Goal: Transaction & Acquisition: Download file/media

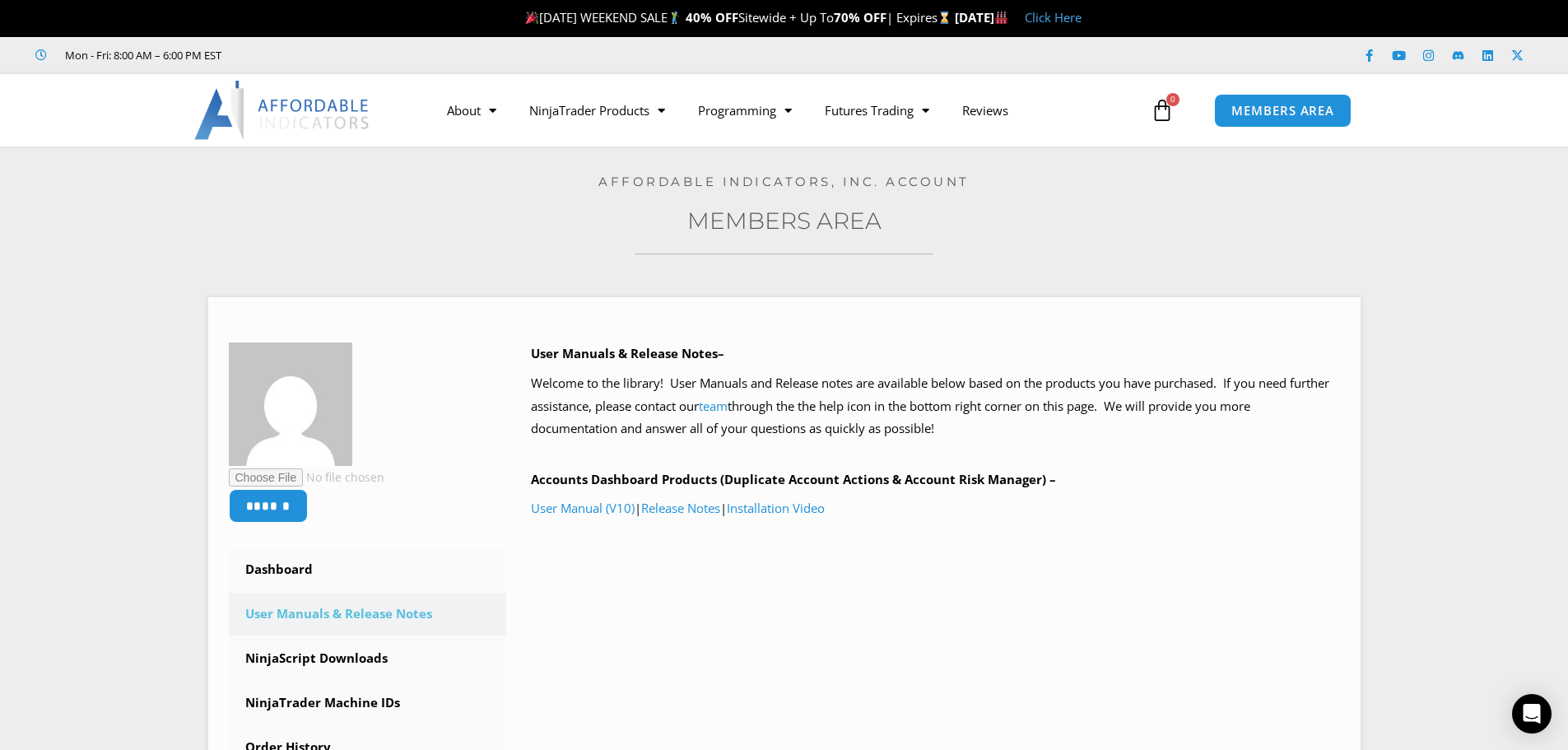
click at [136, 332] on section "****** Dashboard Subscriptions User Manuals & Release Notes NinjaScript Downloa…" at bounding box center [784, 626] width 1486 height 707
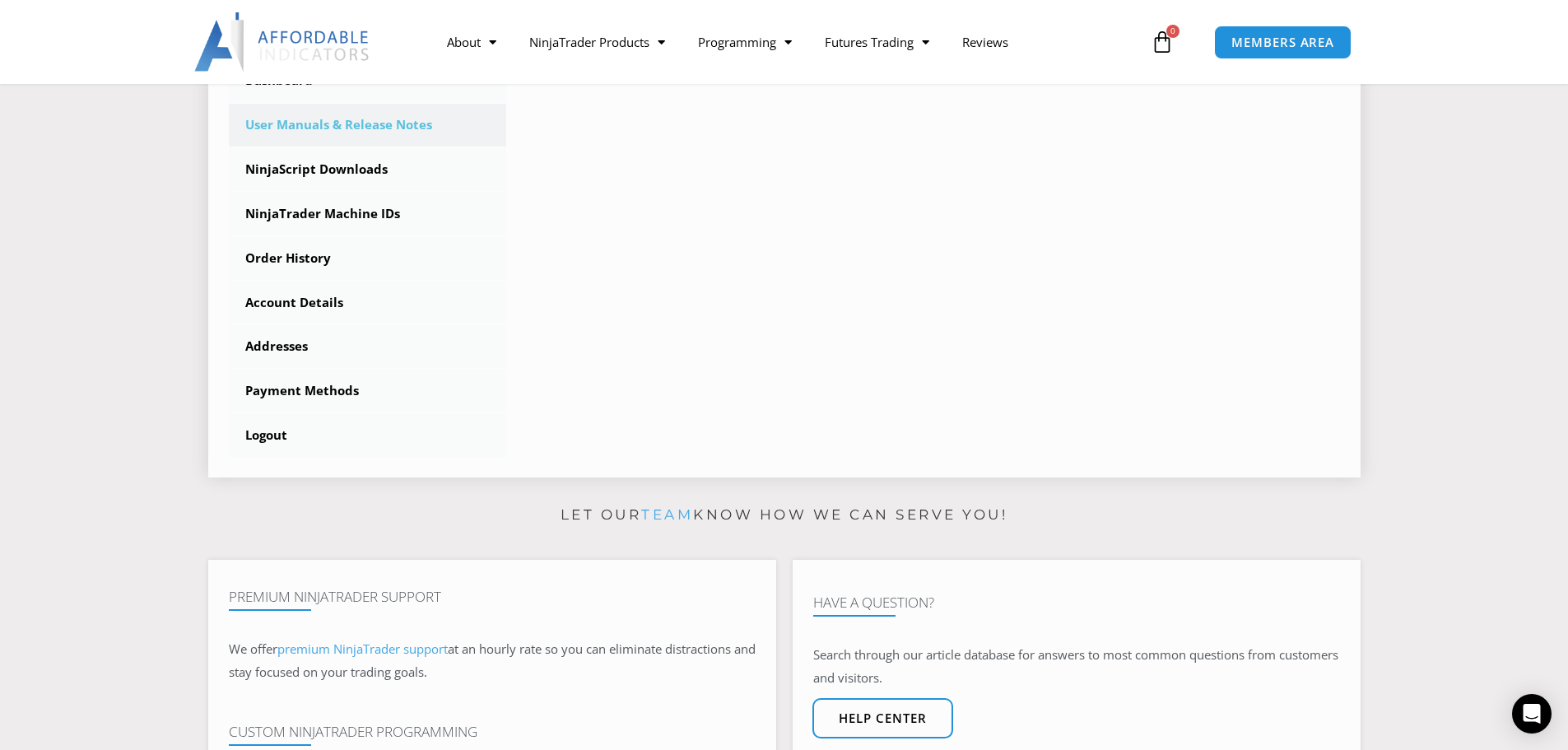
scroll to position [493, 0]
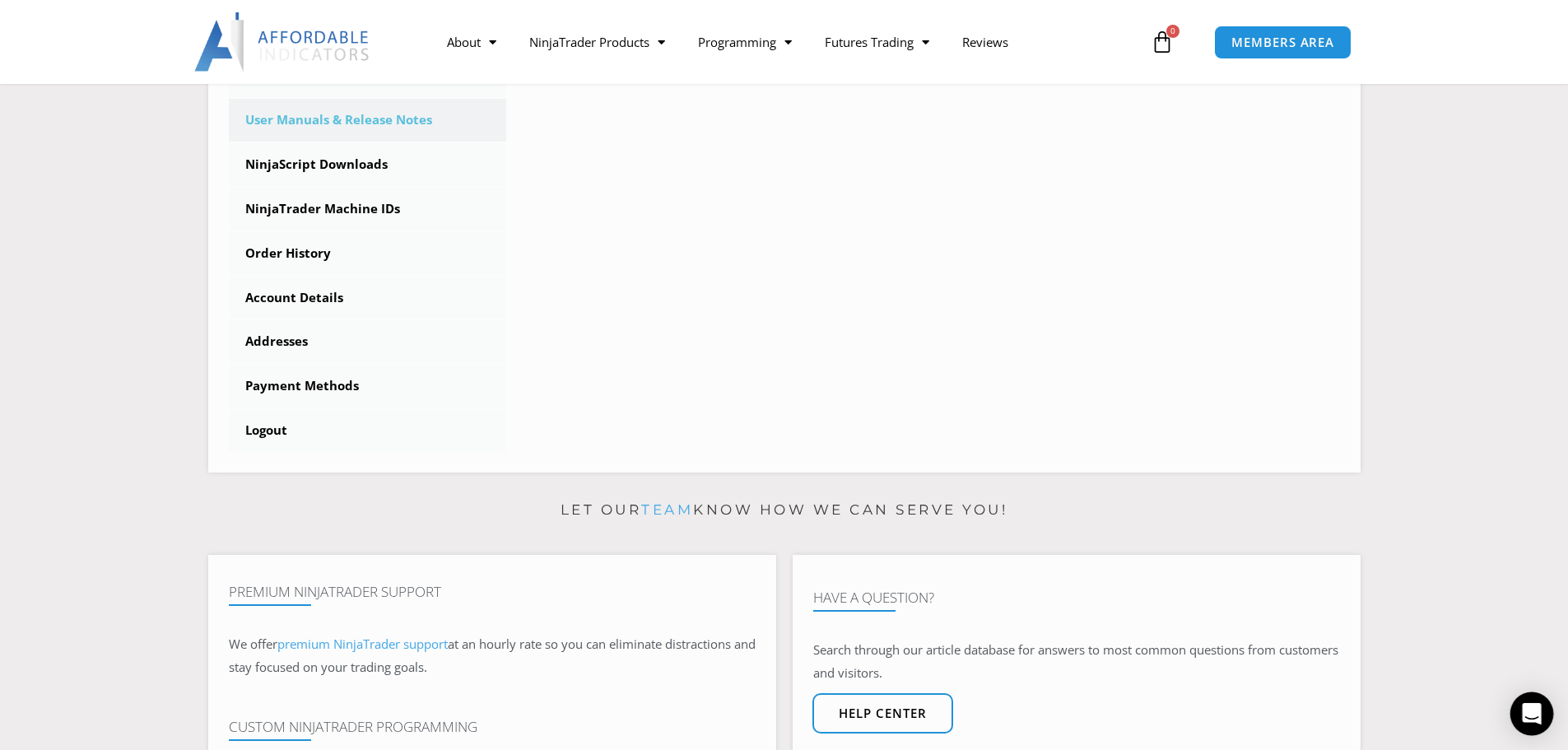
click at [1542, 720] on div "Open Intercom Messenger" at bounding box center [1532, 713] width 43 height 43
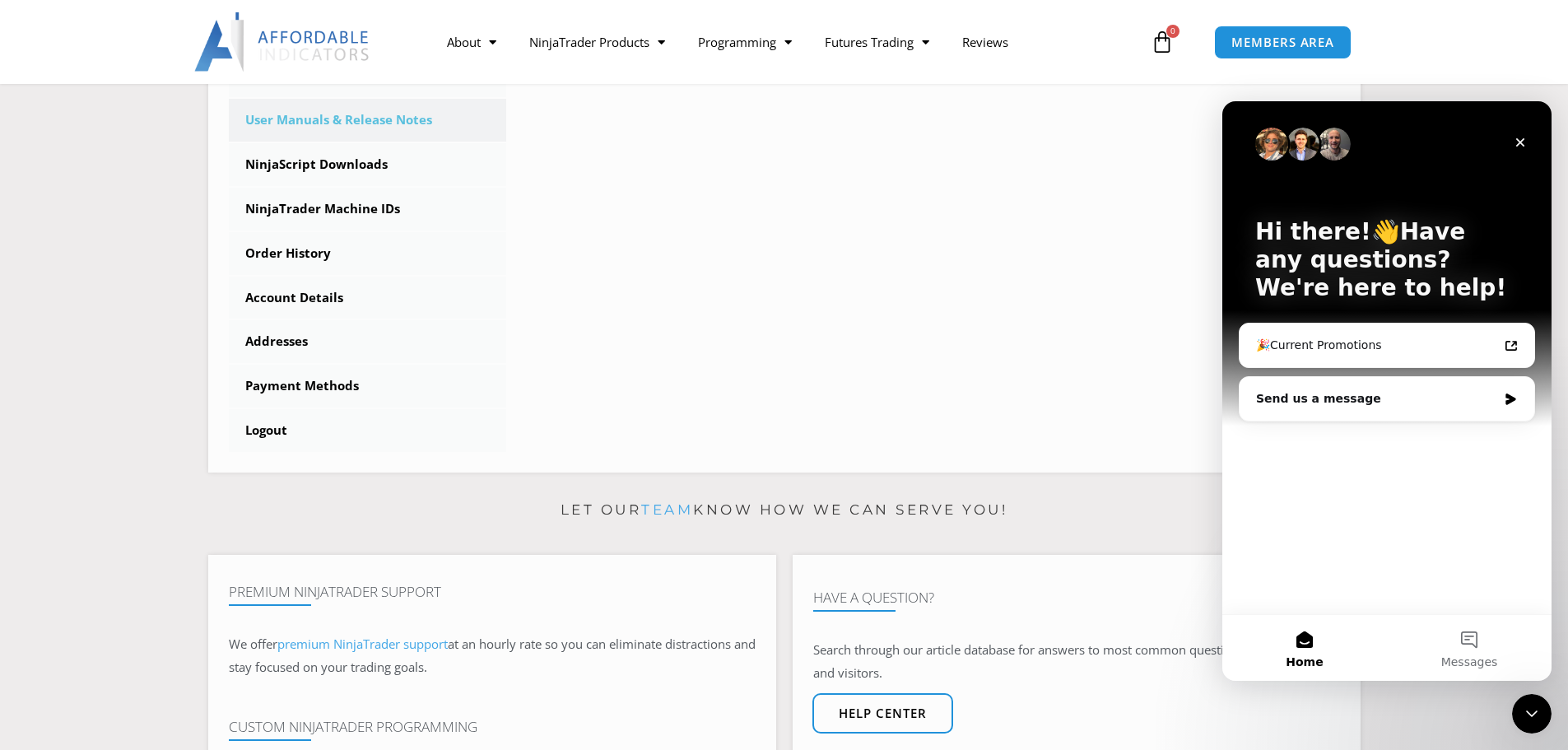
scroll to position [0, 0]
click at [329, 160] on link "NinjaScript Downloads" at bounding box center [368, 164] width 278 height 42
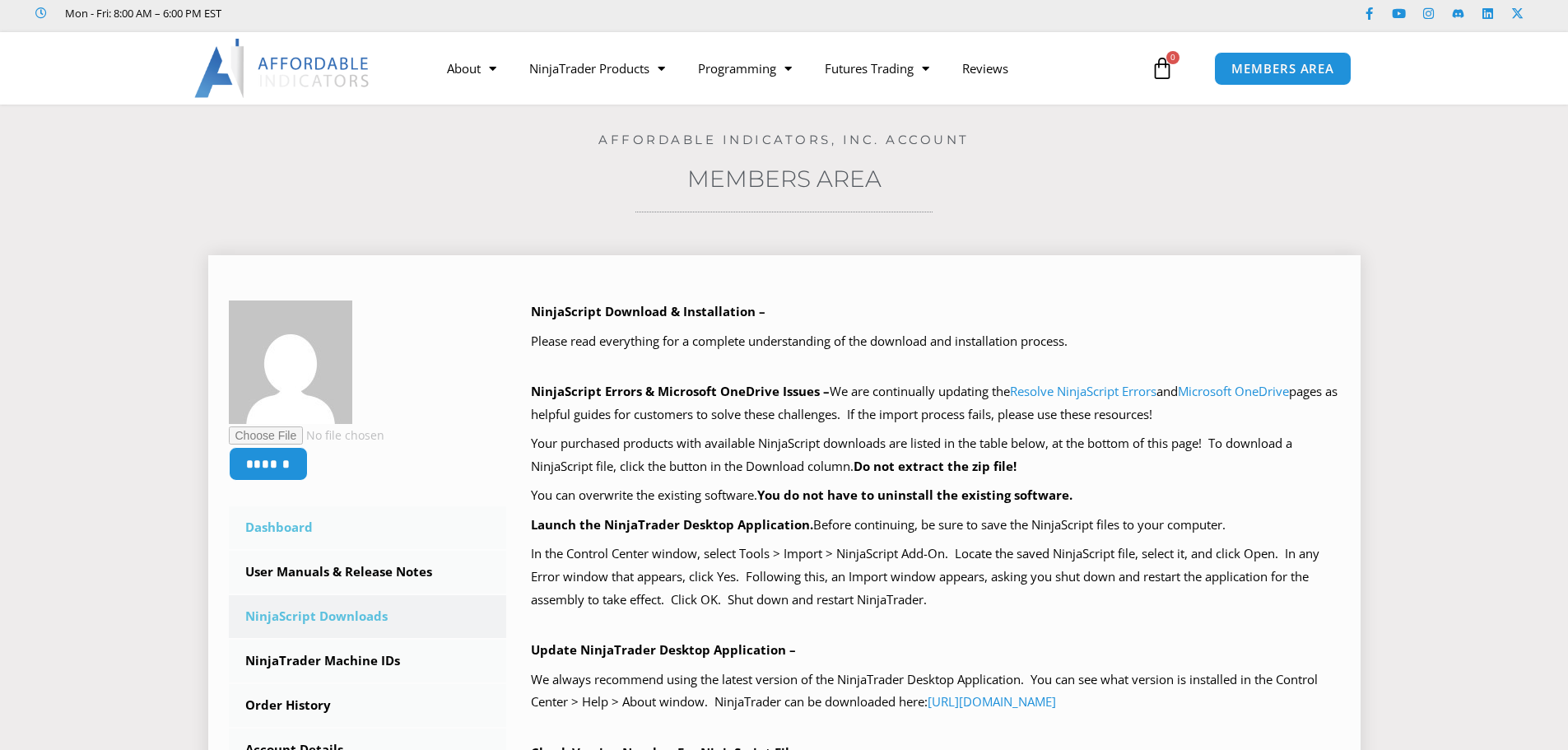
scroll to position [165, 0]
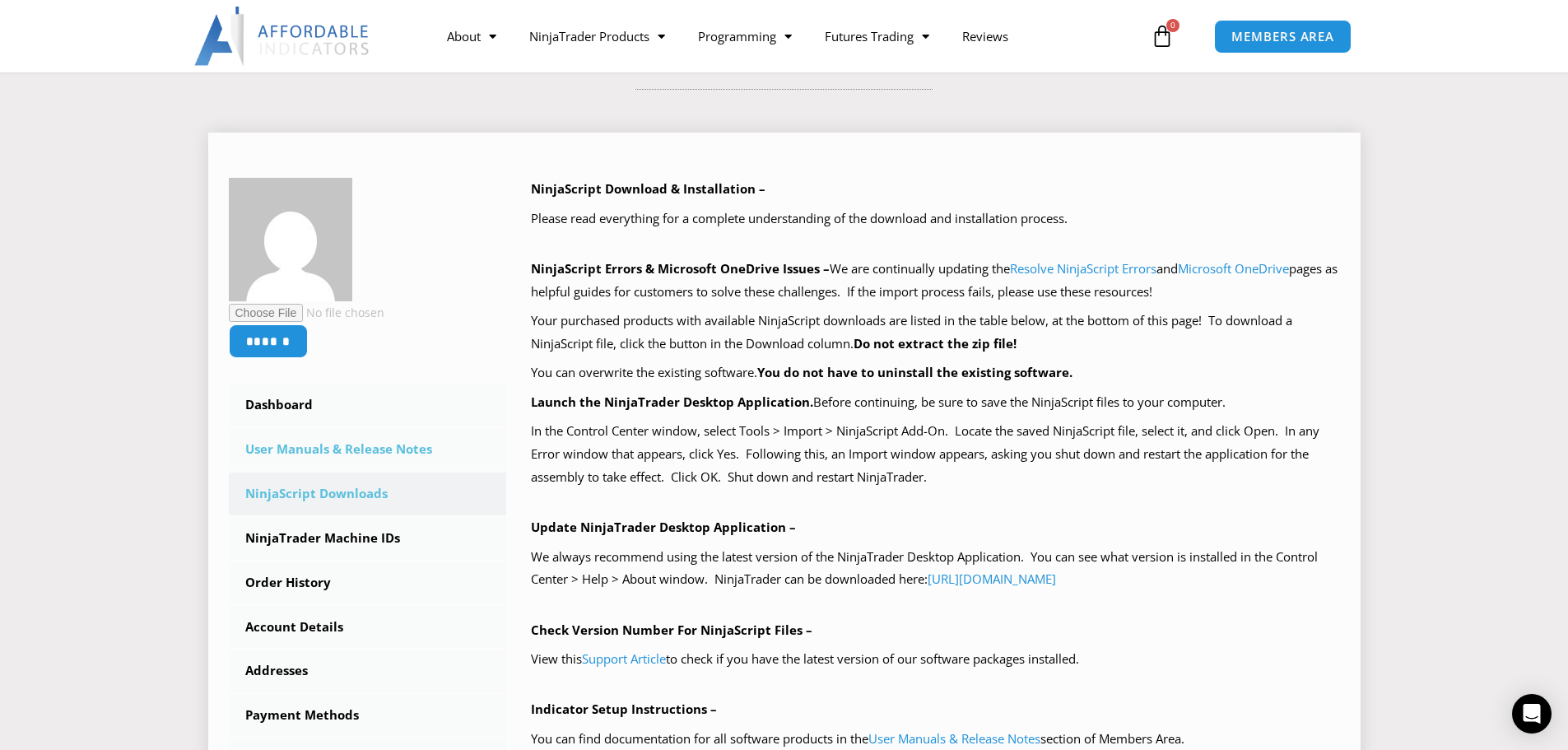
click at [358, 447] on link "User Manuals & Release Notes" at bounding box center [368, 449] width 278 height 42
click at [375, 448] on link "User Manuals & Release Notes" at bounding box center [368, 449] width 278 height 42
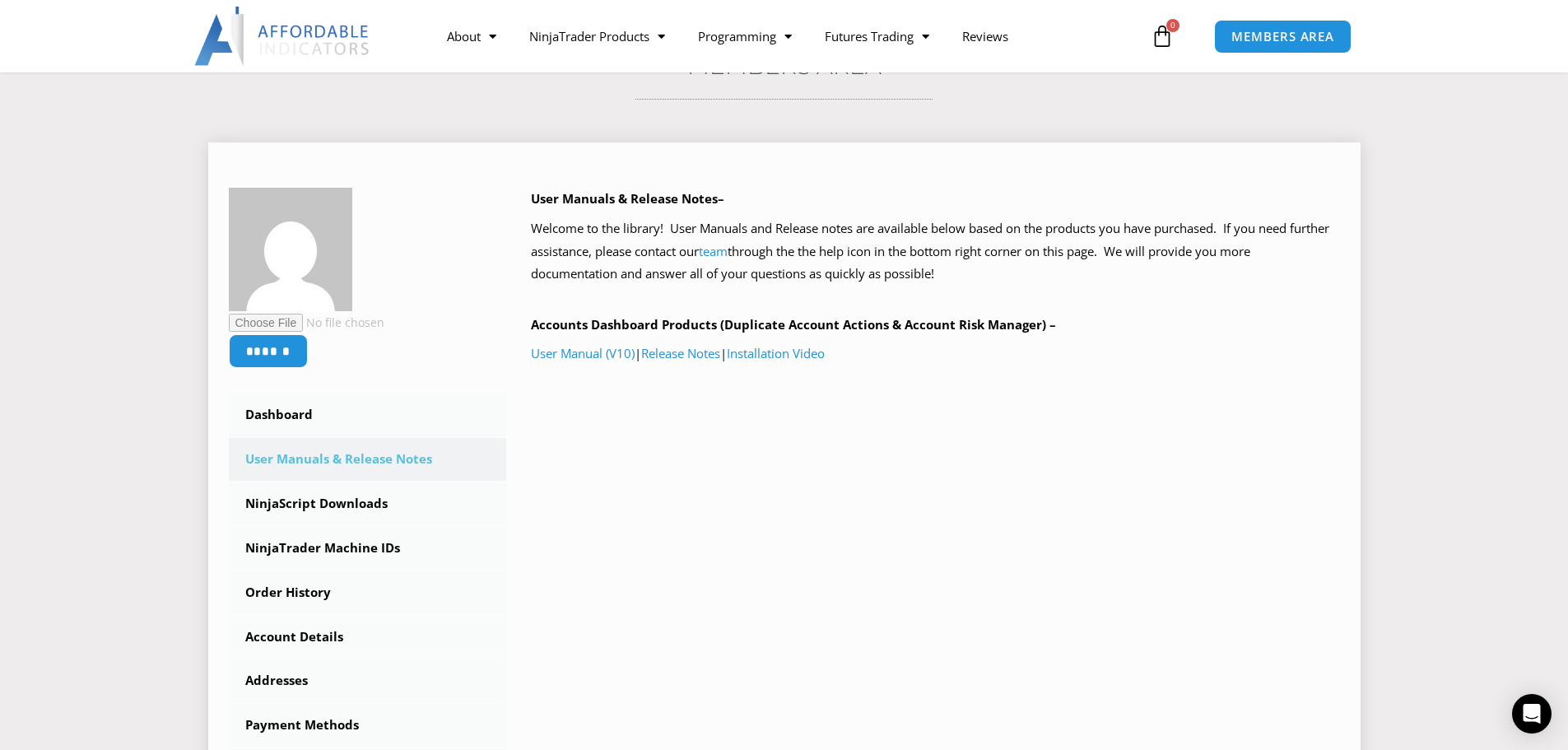
scroll to position [165, 0]
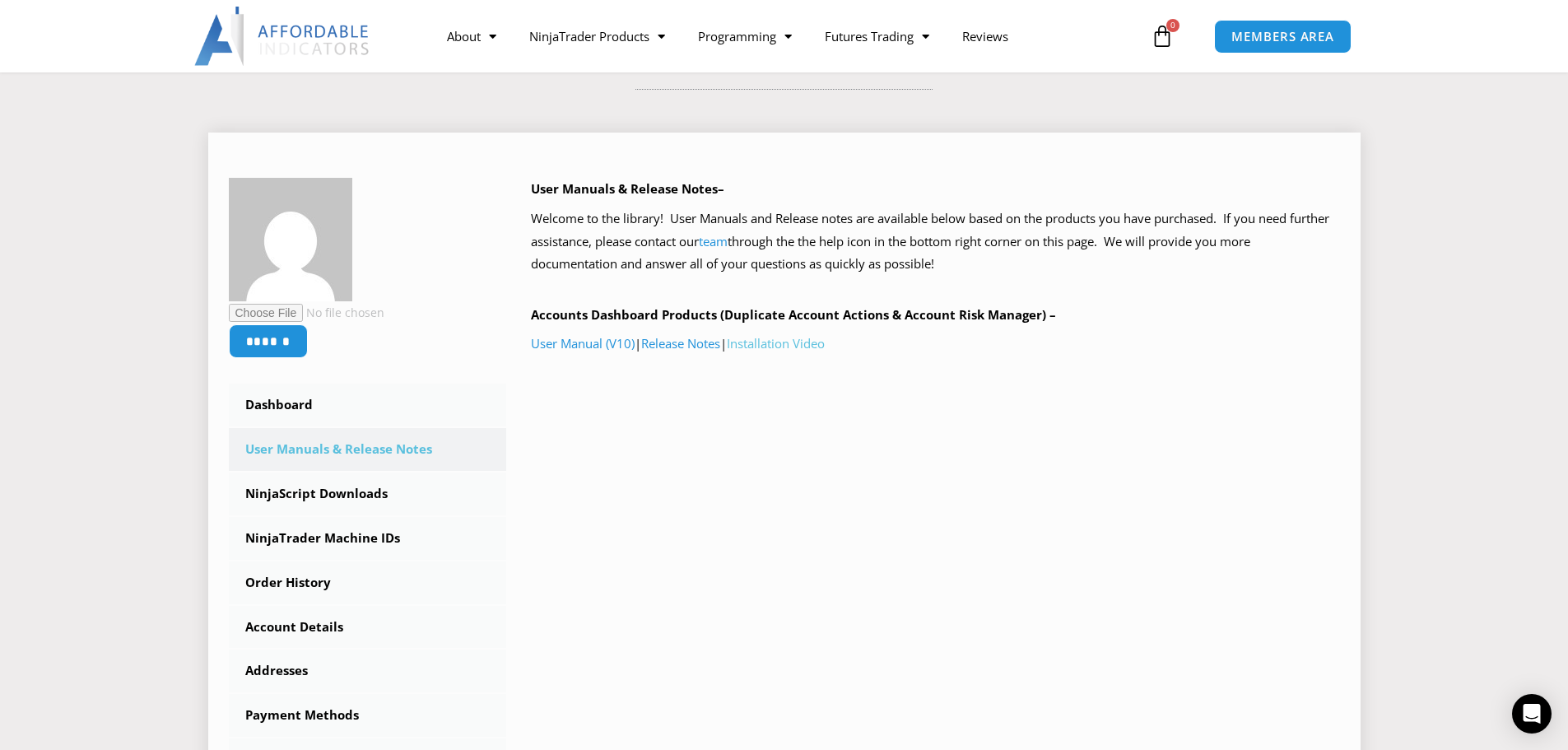
click at [789, 348] on link "Installation Video" at bounding box center [776, 342] width 98 height 17
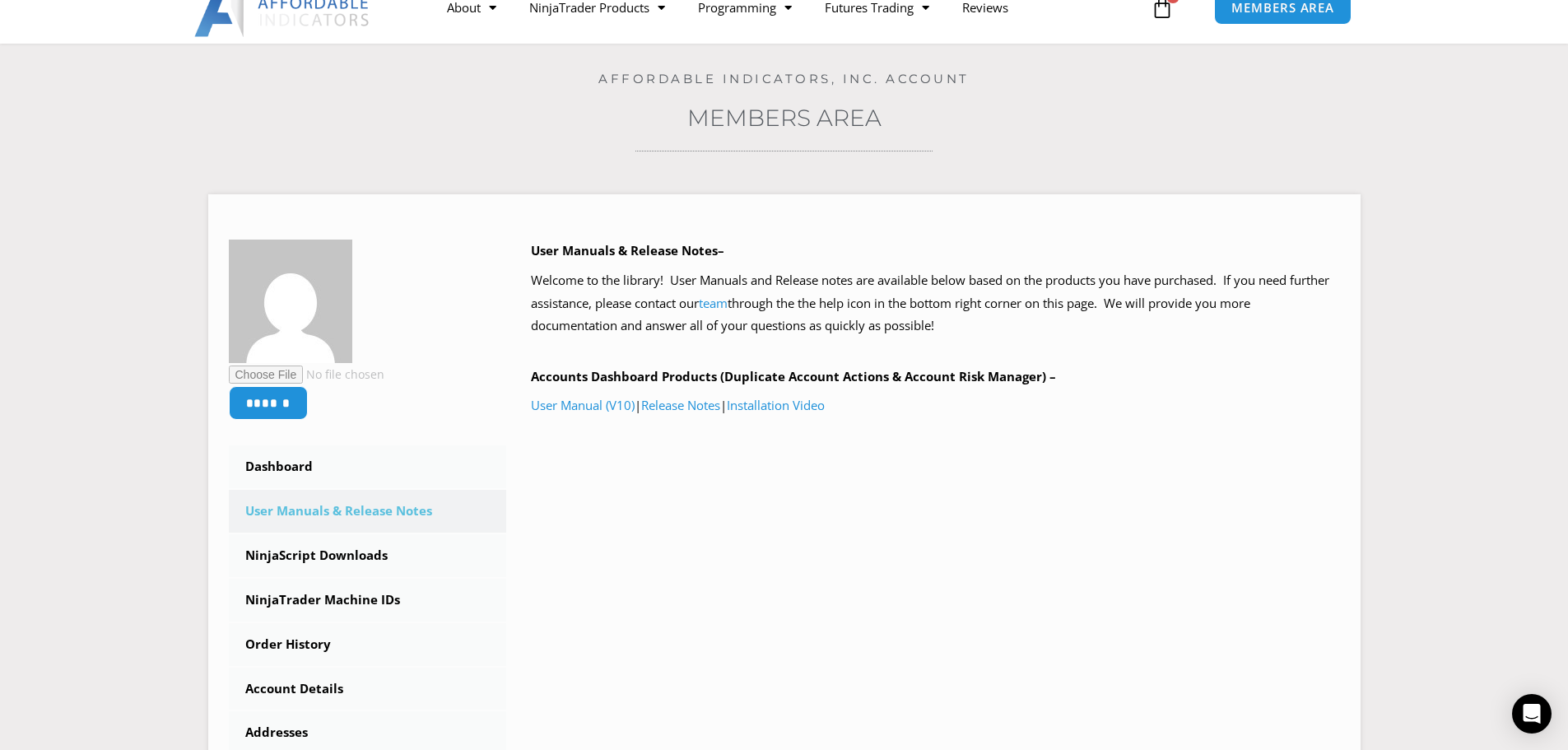
scroll to position [0, 0]
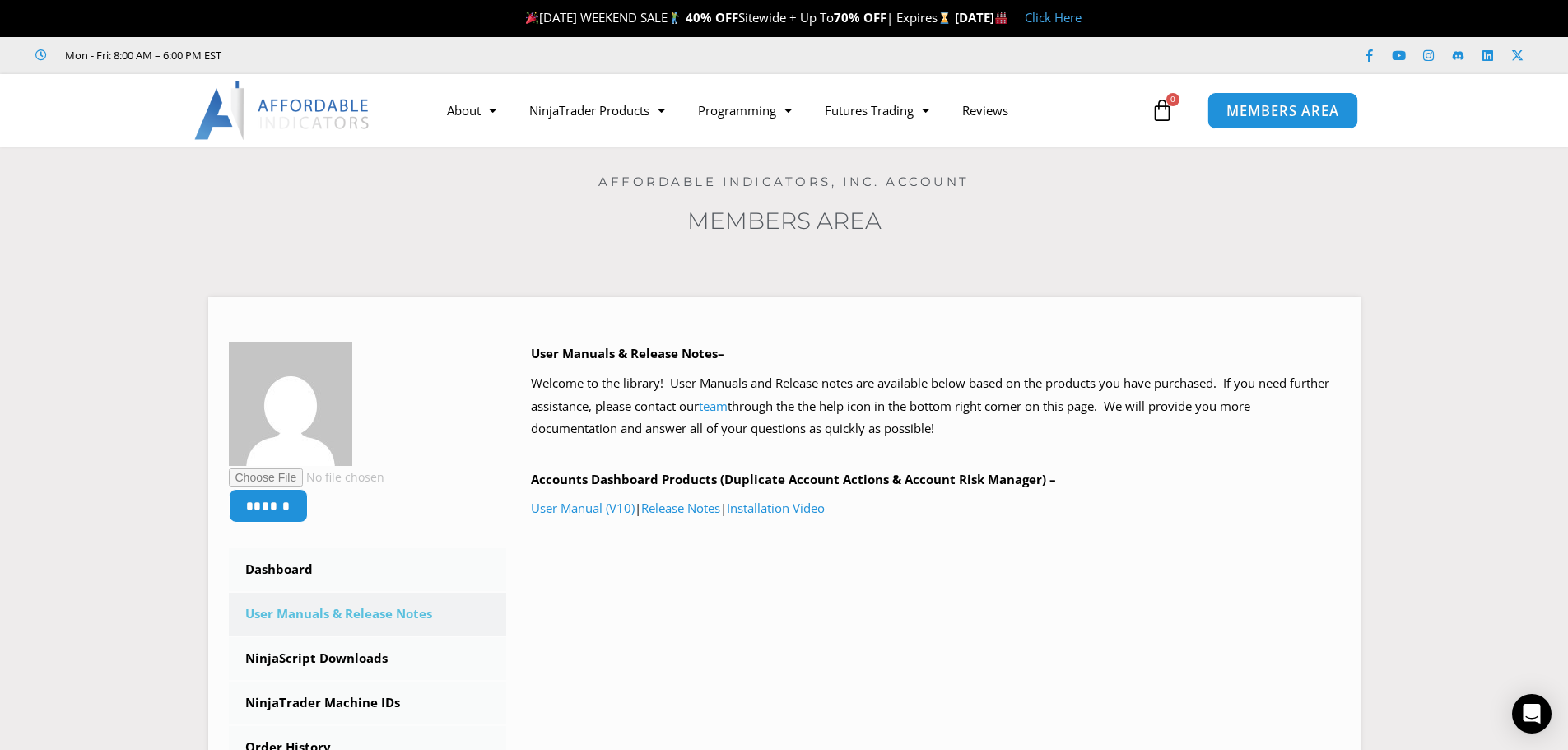
click at [1288, 104] on span "MEMBERS AREA" at bounding box center [1283, 111] width 112 height 14
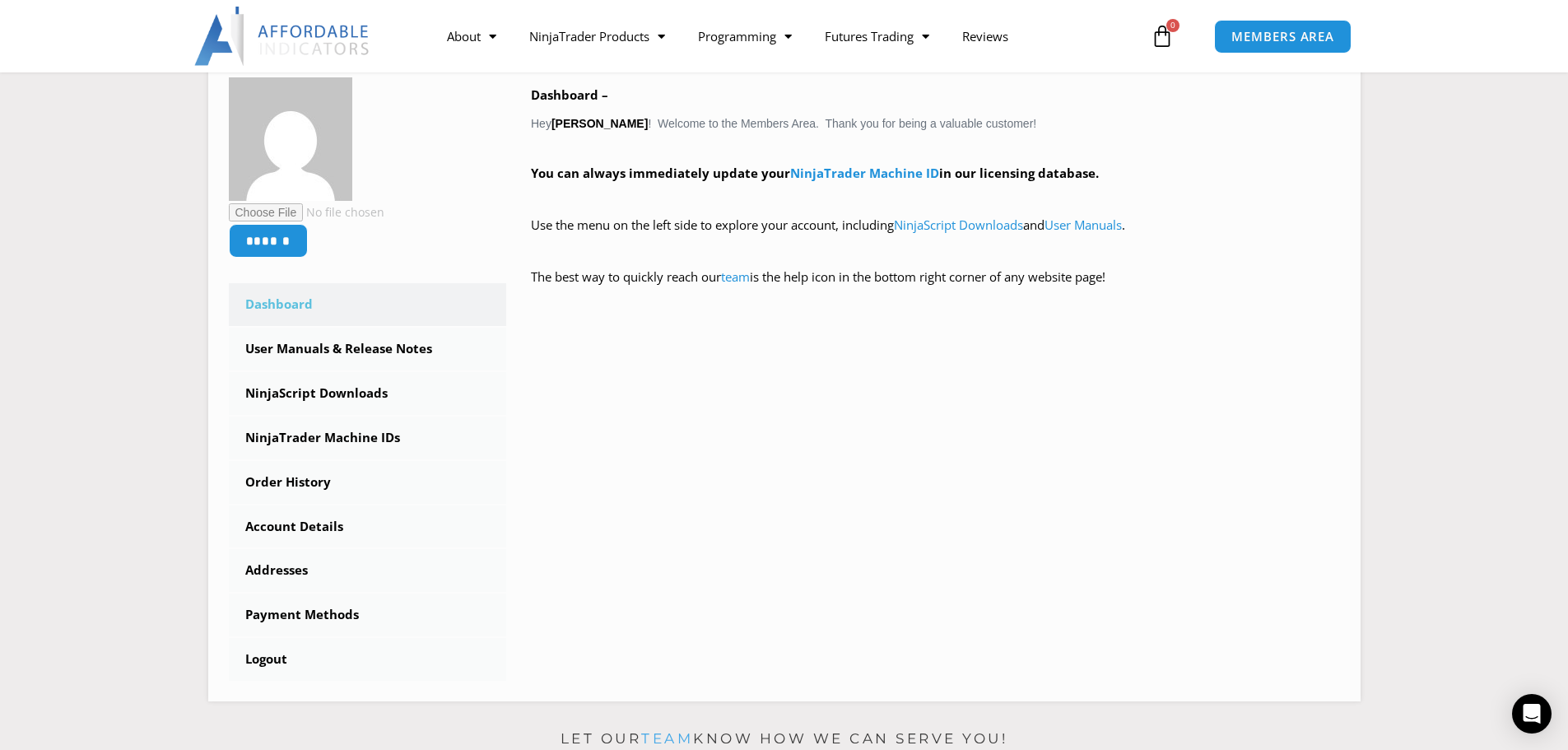
scroll to position [16, 0]
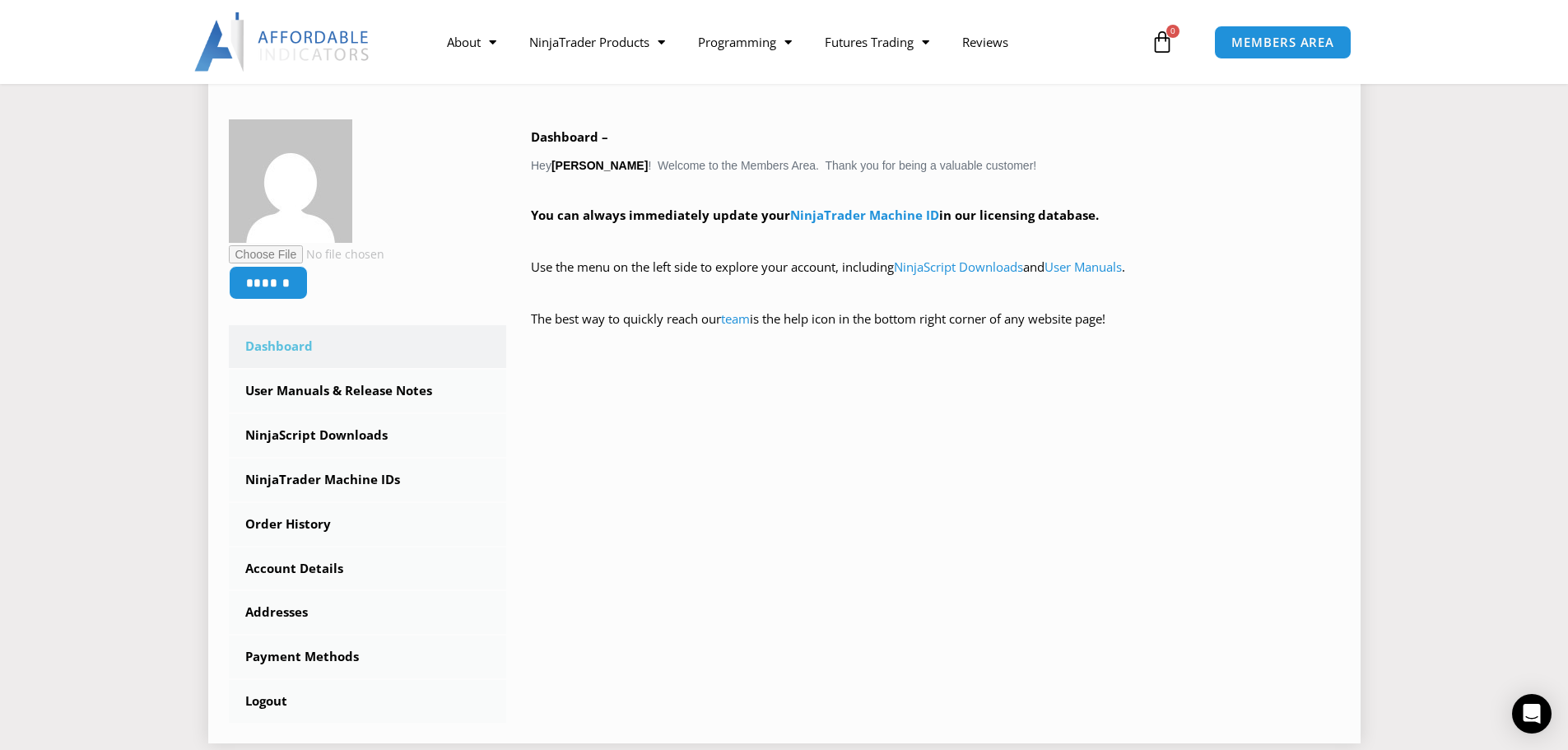
scroll to position [262, 0]
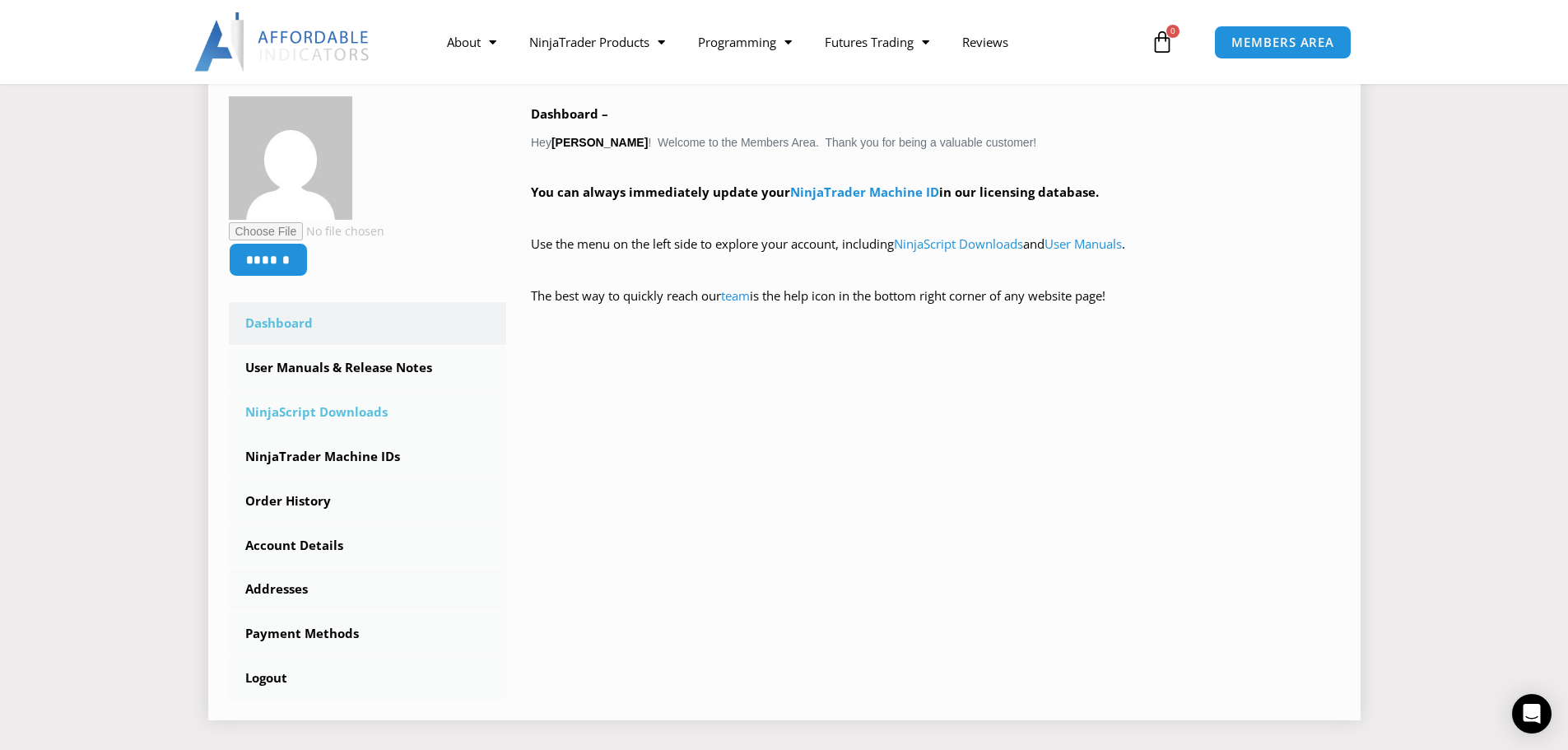
click at [359, 411] on link "NinjaScript Downloads" at bounding box center [368, 412] width 278 height 42
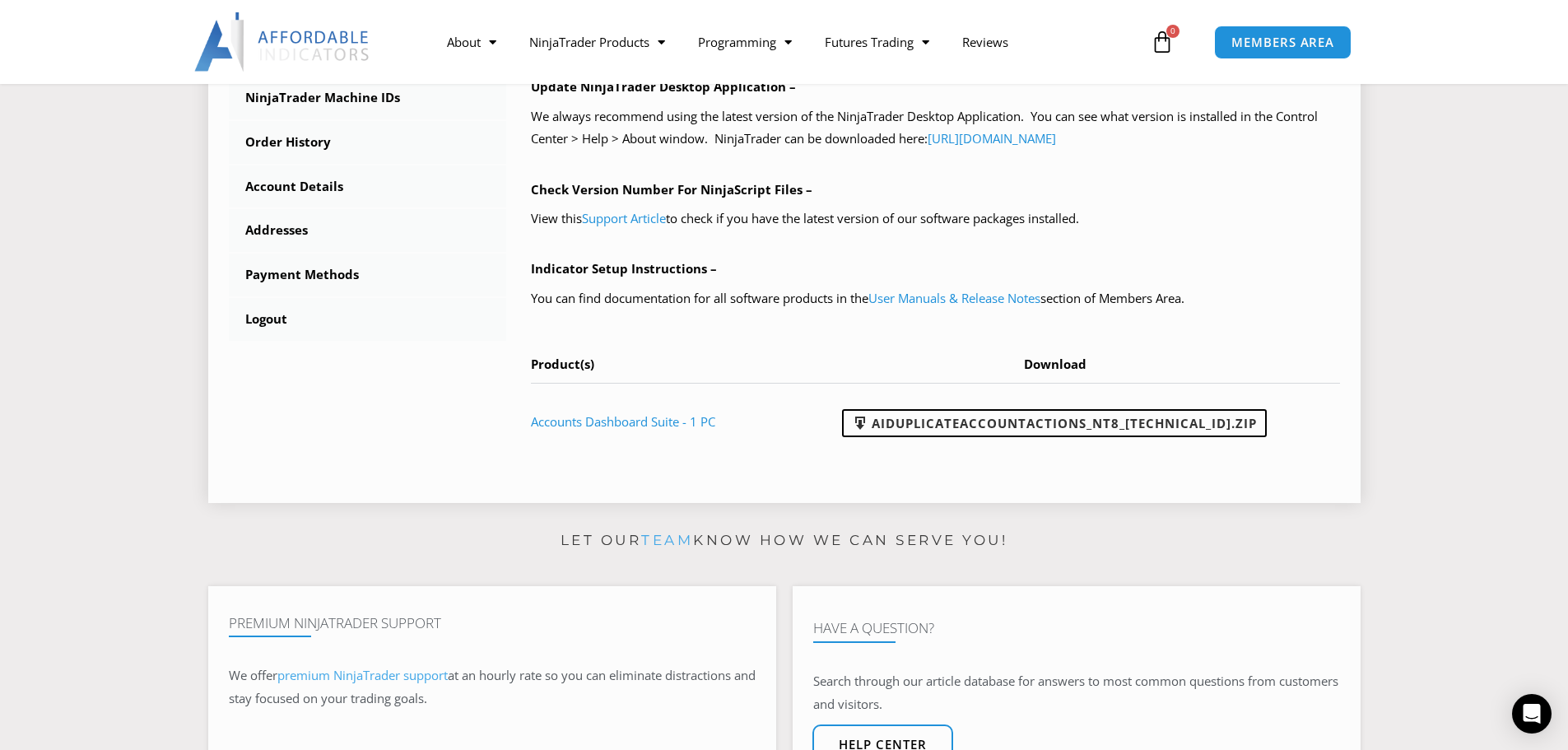
scroll to position [658, 0]
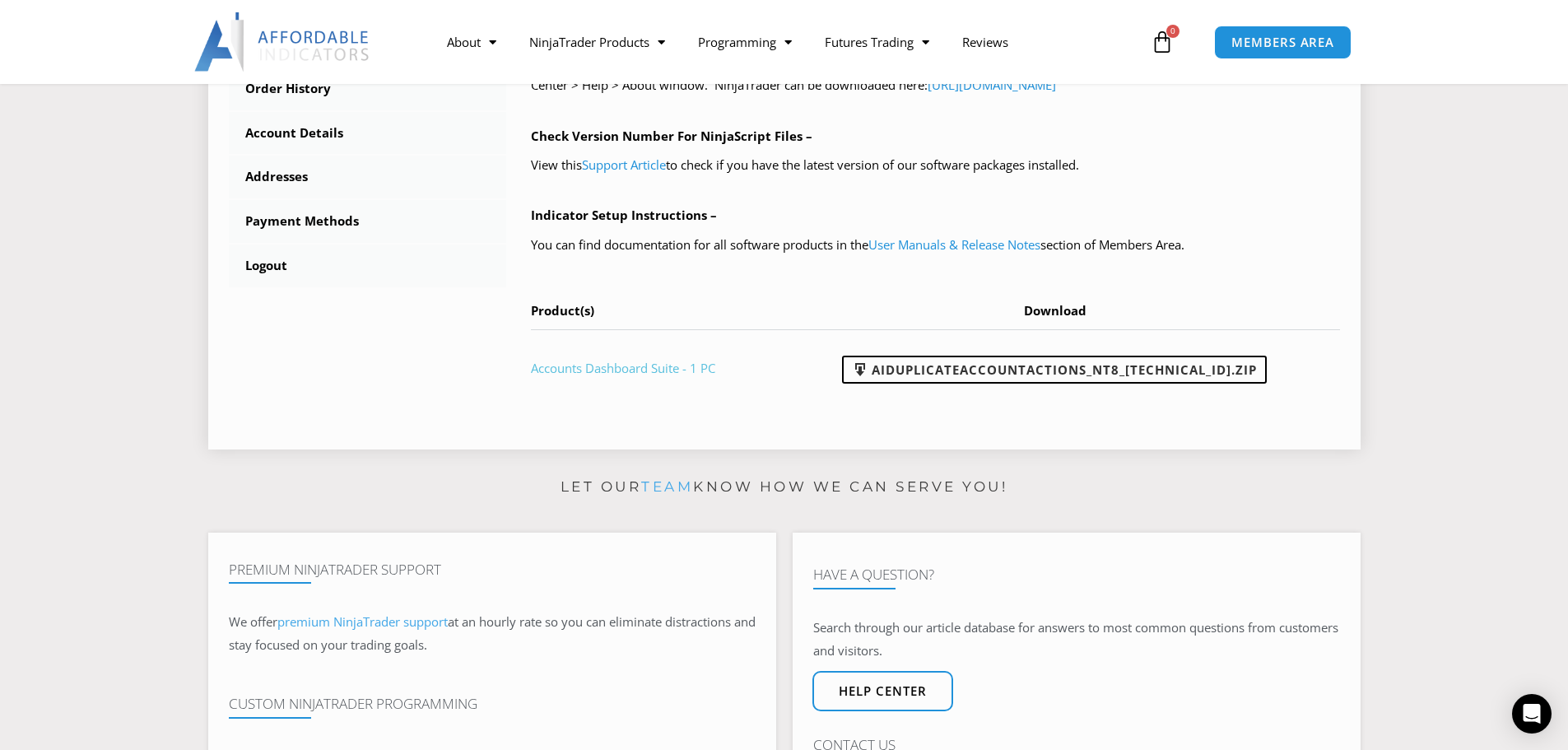
click at [625, 372] on link "Accounts Dashboard Suite - 1 PC" at bounding box center [623, 367] width 185 height 17
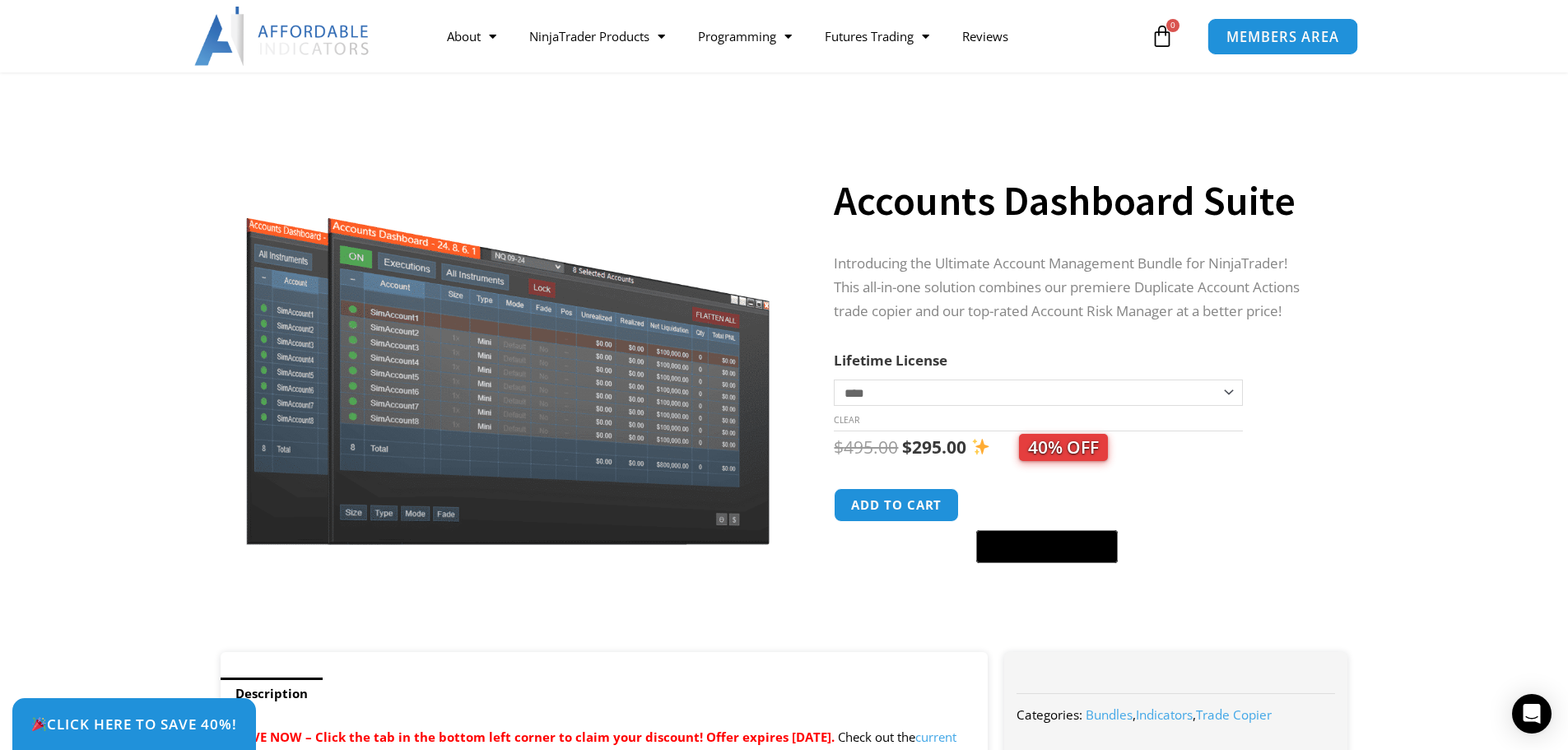
scroll to position [82, 0]
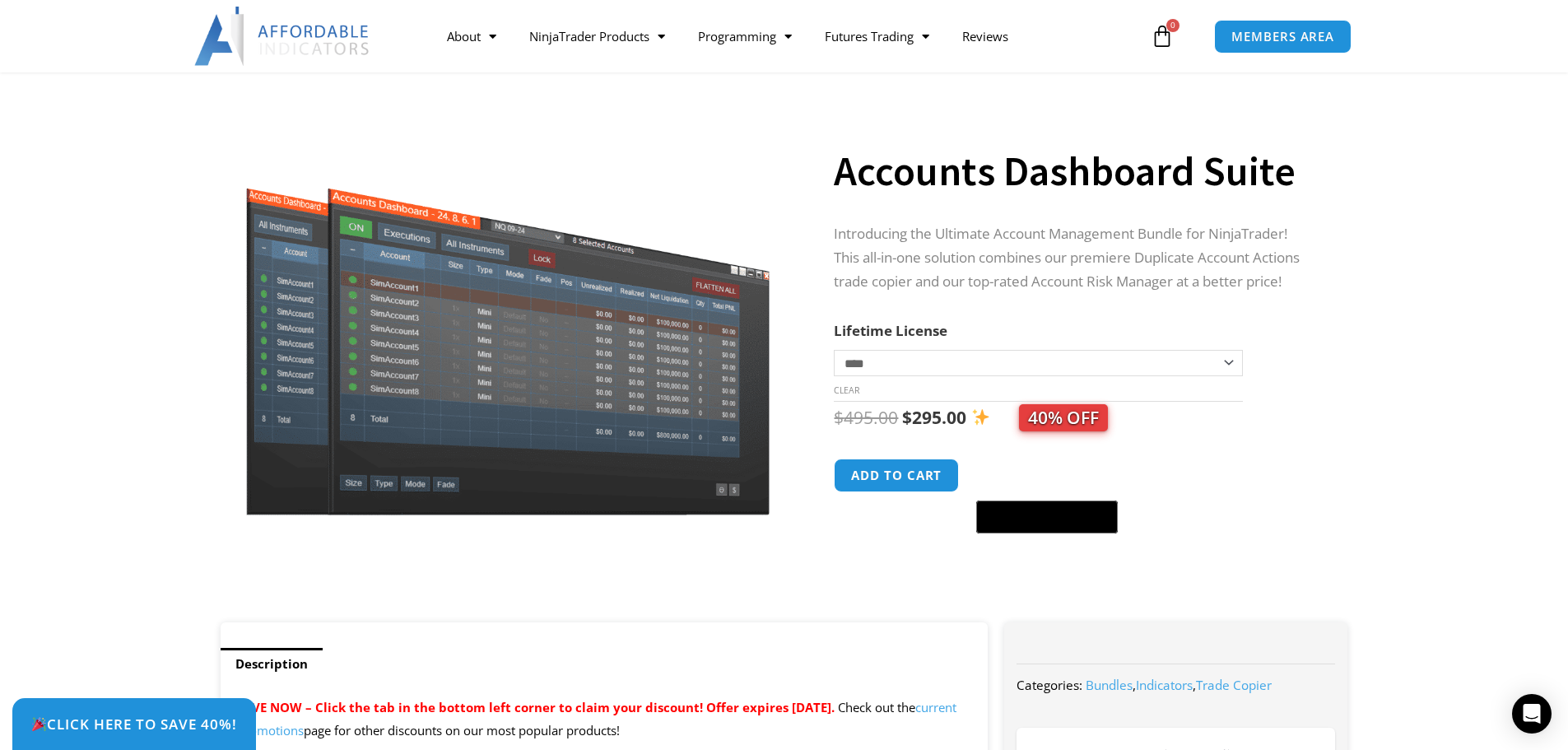
click at [1313, 18] on div "MEMBERS AREA" at bounding box center [1323, 37] width 236 height 50
click at [1313, 32] on span "MEMBERS AREA" at bounding box center [1283, 37] width 112 height 14
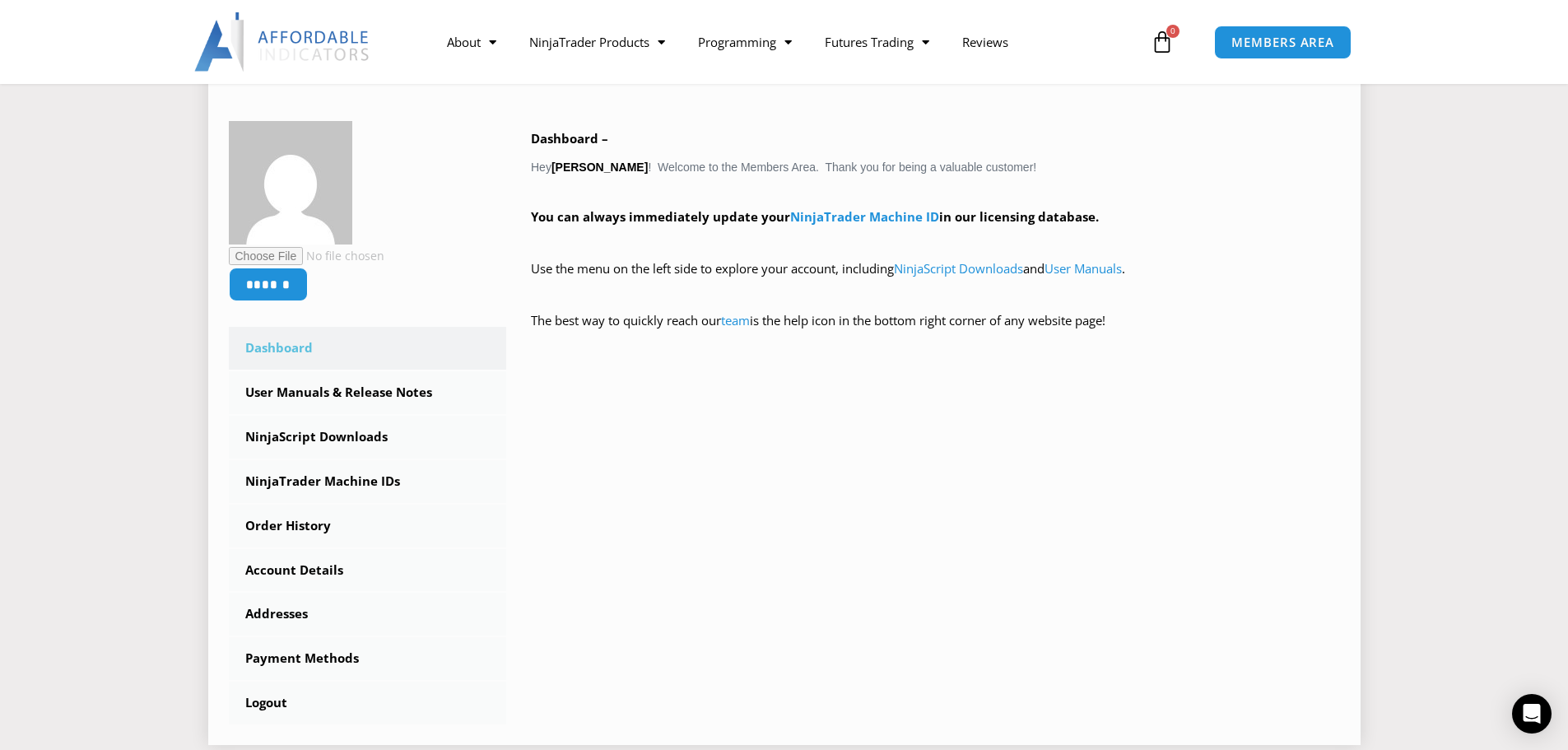
scroll to position [247, 0]
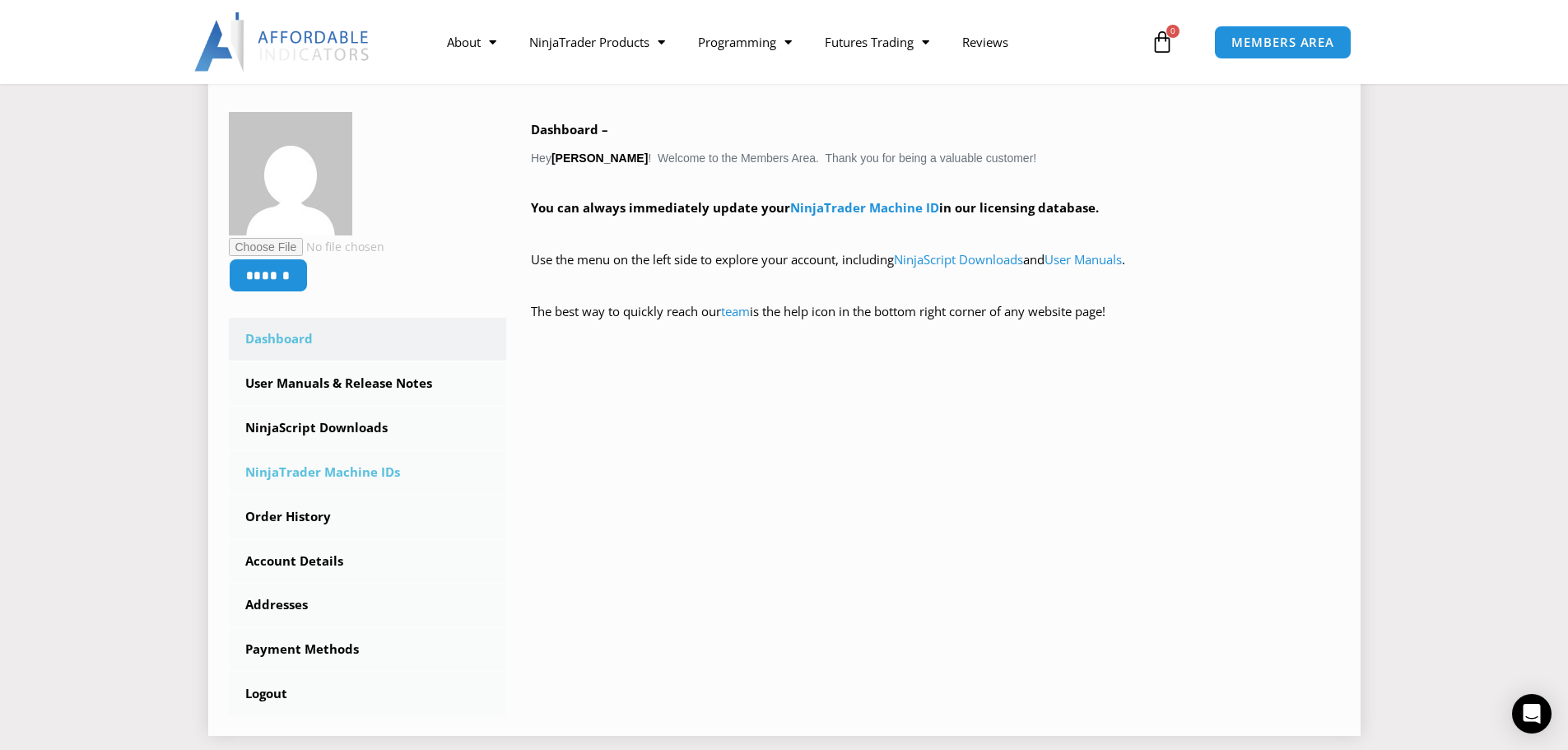
click at [366, 463] on link "NinjaTrader Machine IDs" at bounding box center [368, 472] width 278 height 42
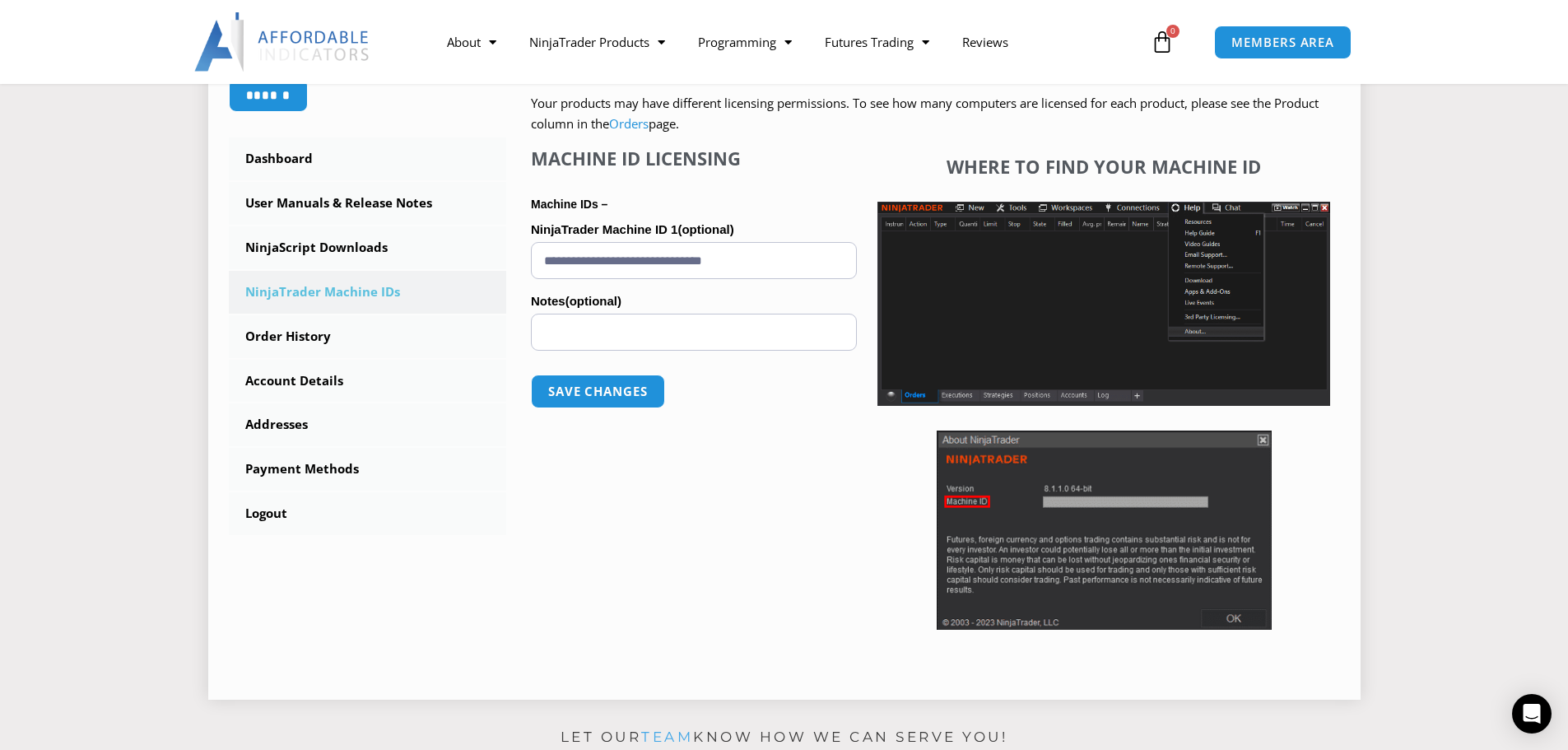
scroll to position [412, 0]
click at [804, 249] on input "**********" at bounding box center [694, 260] width 326 height 38
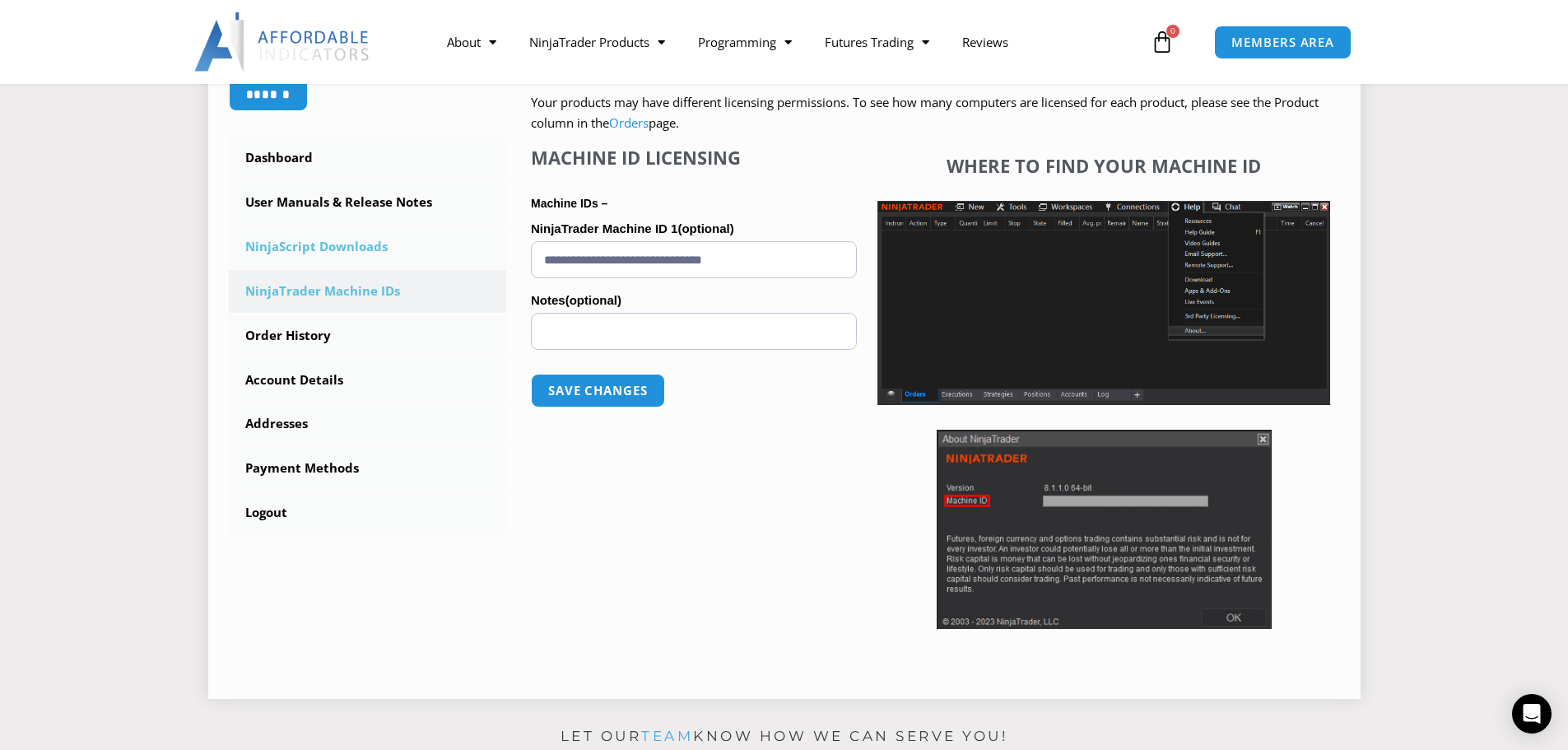
drag, startPoint x: 801, startPoint y: 258, endPoint x: 411, endPoint y: 253, distance: 390.0
click at [411, 253] on div "****** Dashboard Subscriptions User Manuals & Release Notes NinjaScript Downloa…" at bounding box center [784, 304] width 1111 height 747
click at [593, 385] on button "Save changes" at bounding box center [598, 391] width 141 height 36
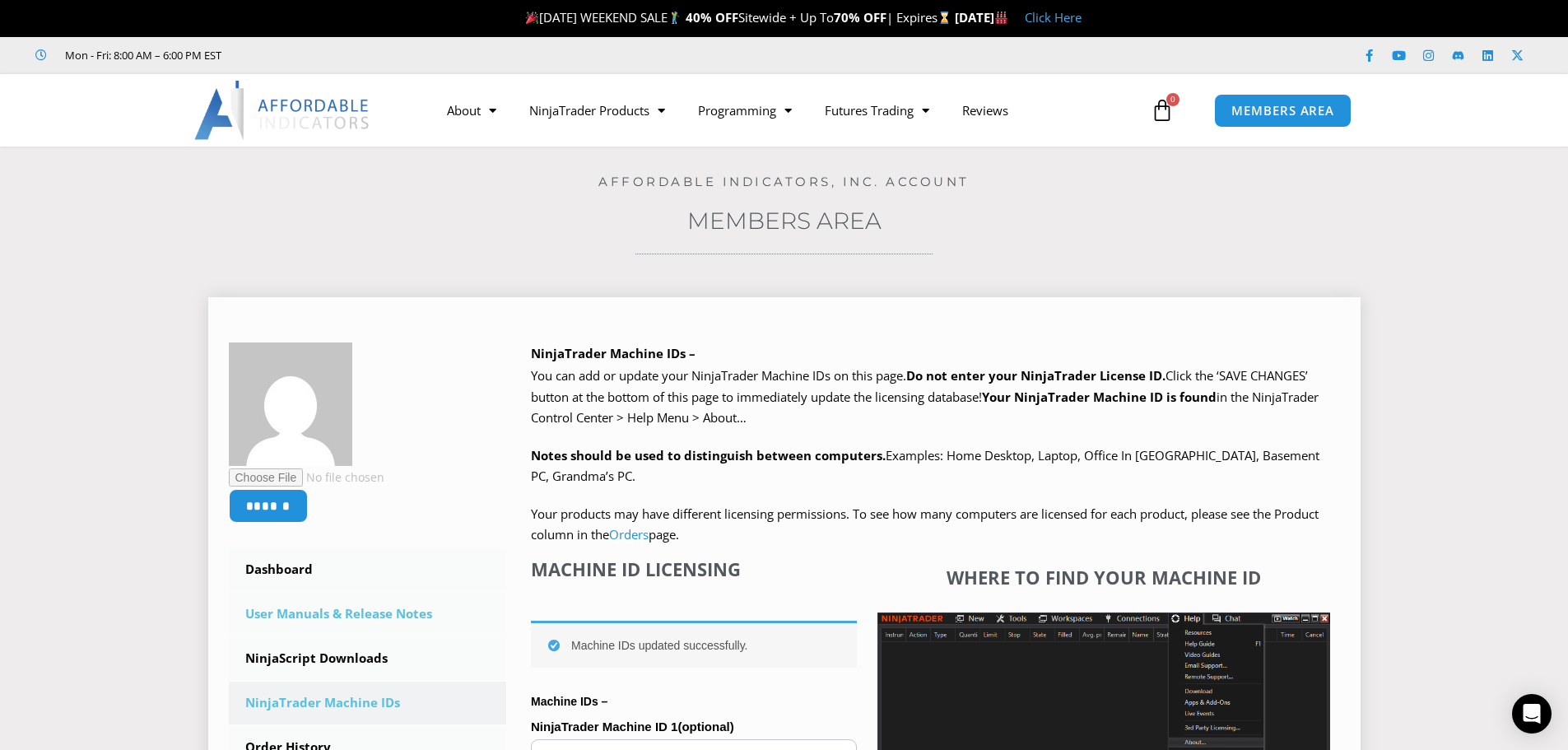
click at [336, 608] on link "User Manuals & Release Notes" at bounding box center [368, 614] width 278 height 42
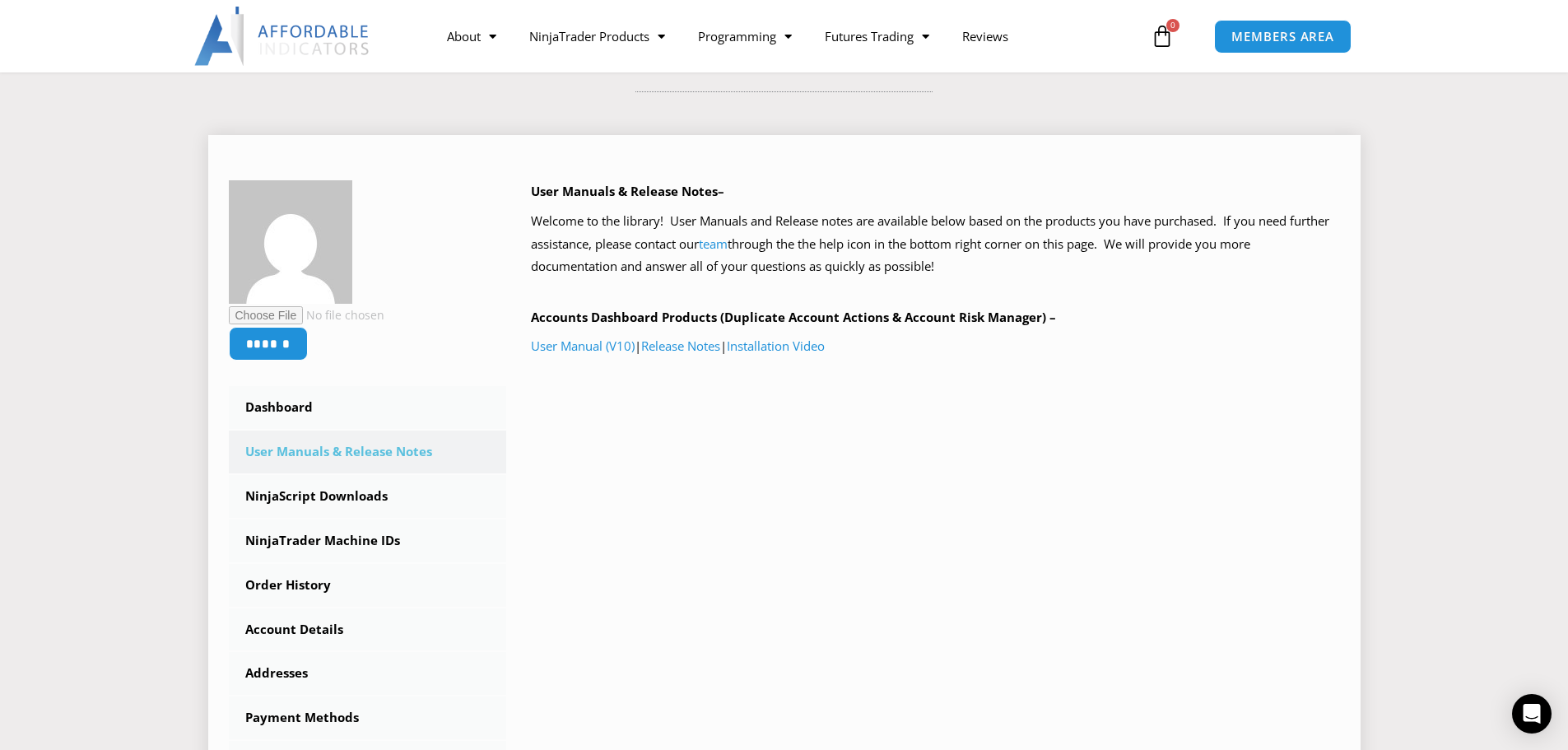
scroll to position [165, 0]
click at [593, 346] on link "User Manual (V10)" at bounding box center [582, 342] width 104 height 17
click at [349, 493] on link "NinjaScript Downloads" at bounding box center [368, 493] width 278 height 42
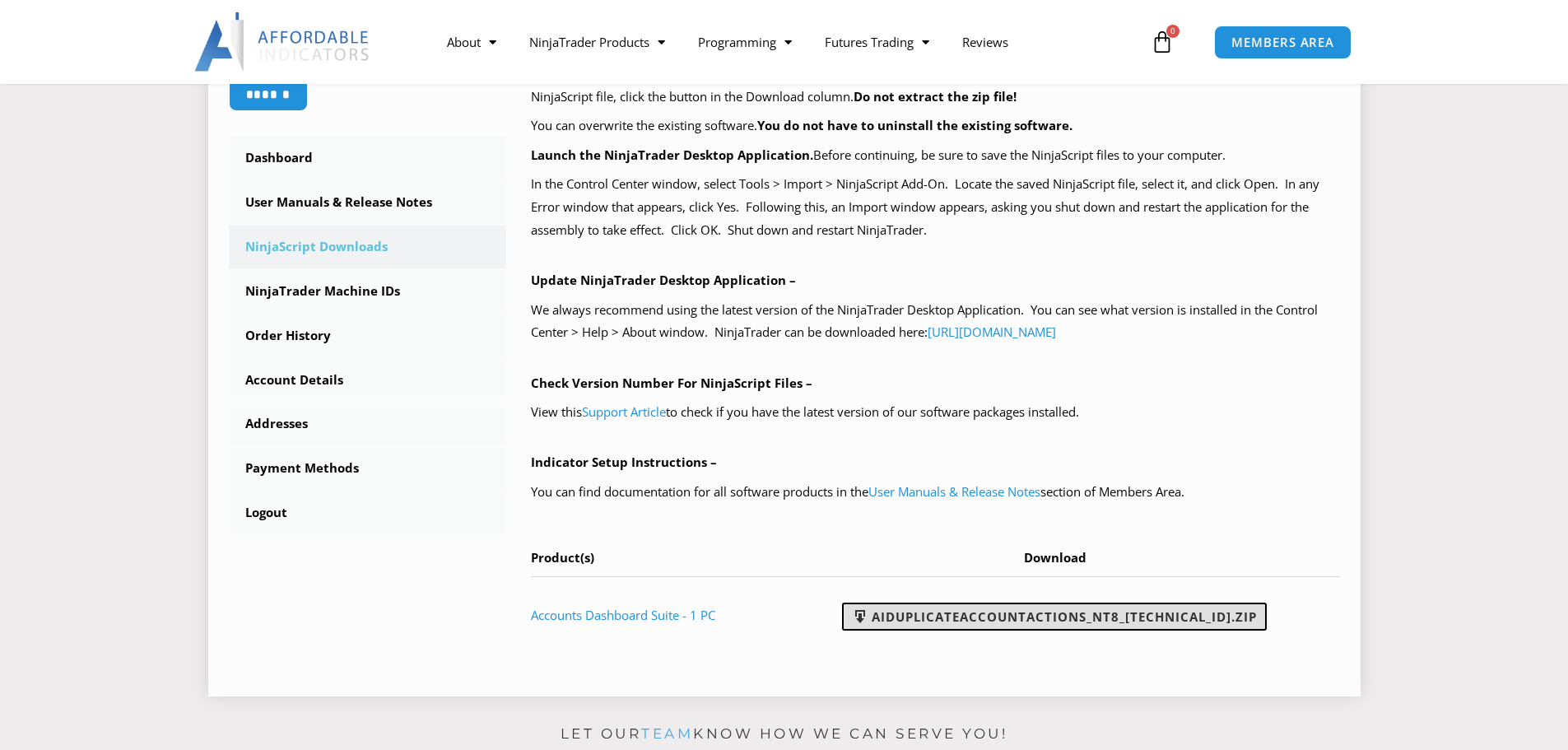
click at [1039, 617] on link "AIDuplicateAccountActions_NT8_25.2.5.1.zip" at bounding box center [1054, 617] width 424 height 28
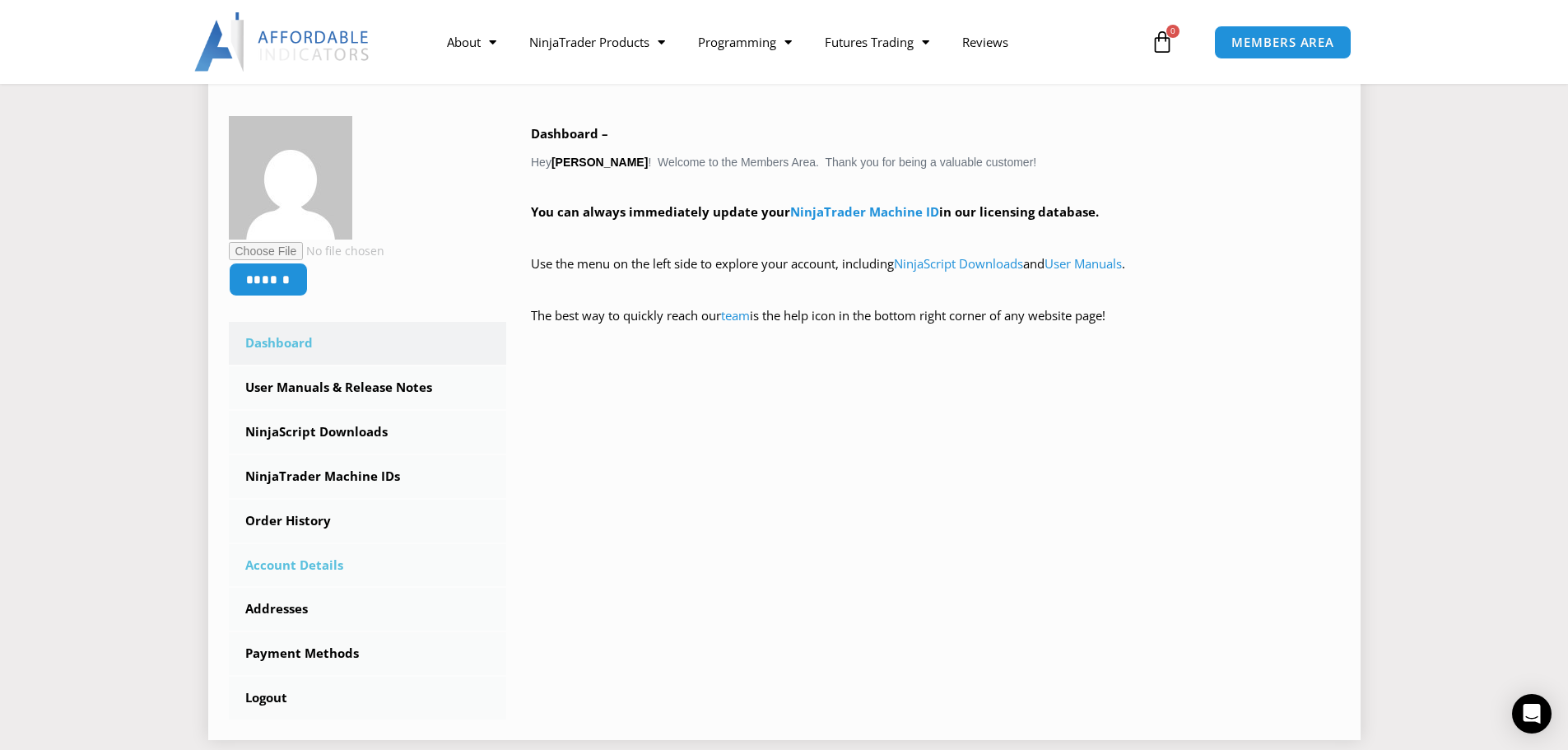
scroll to position [247, 0]
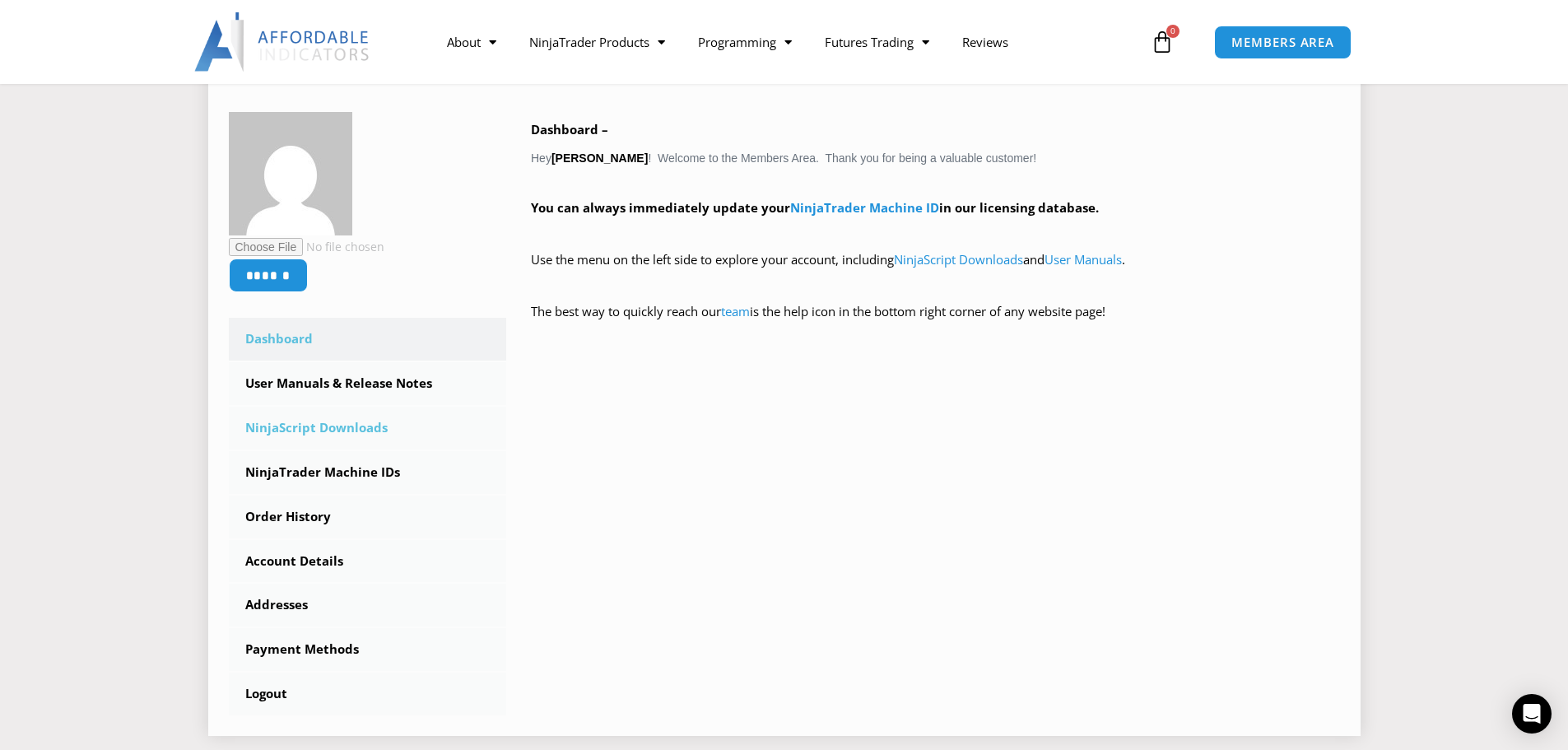
click at [364, 428] on link "NinjaScript Downloads" at bounding box center [368, 427] width 278 height 42
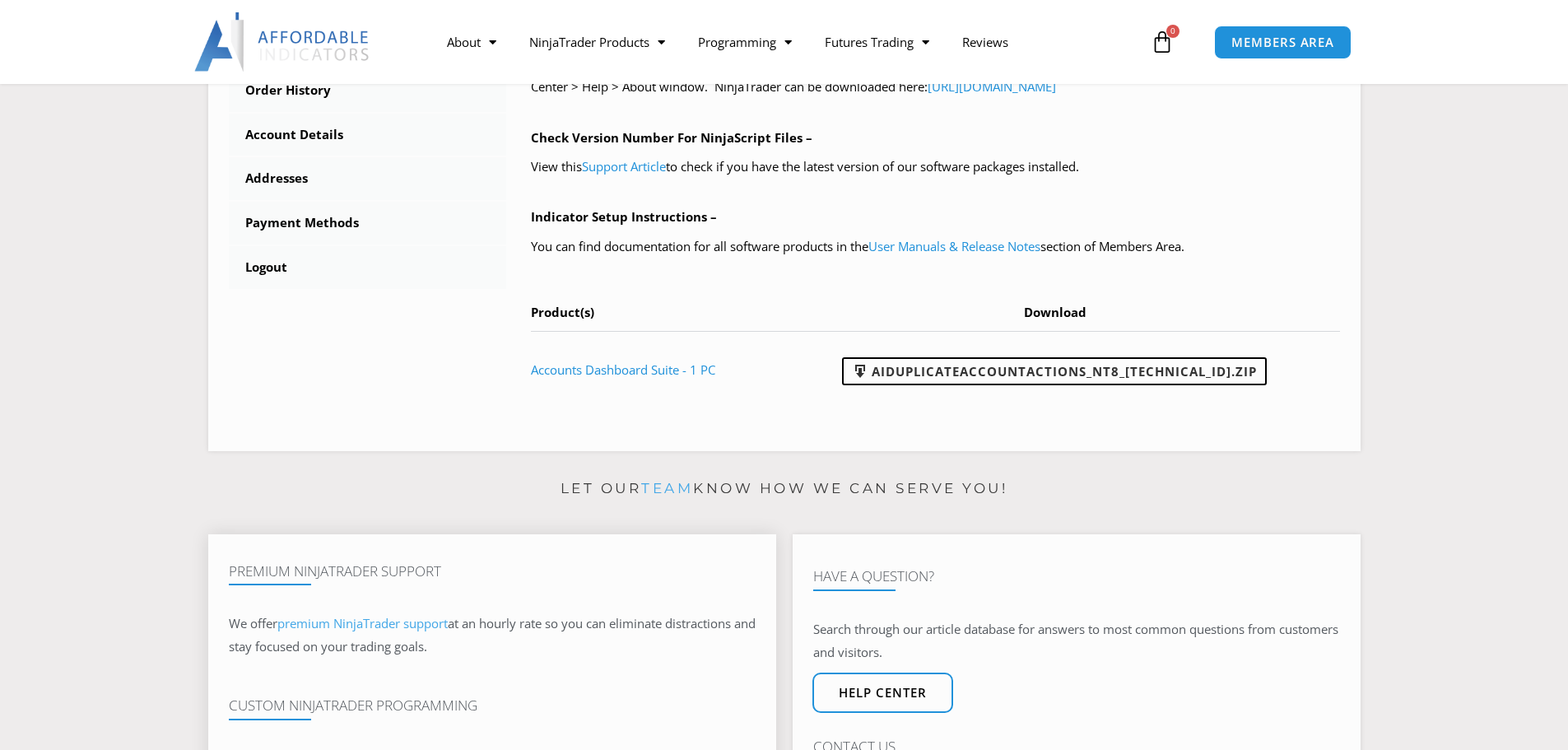
scroll to position [658, 0]
click at [1138, 367] on link "AIDuplicateAccountActions_NT8_25.2.5.1.zip" at bounding box center [1054, 369] width 424 height 28
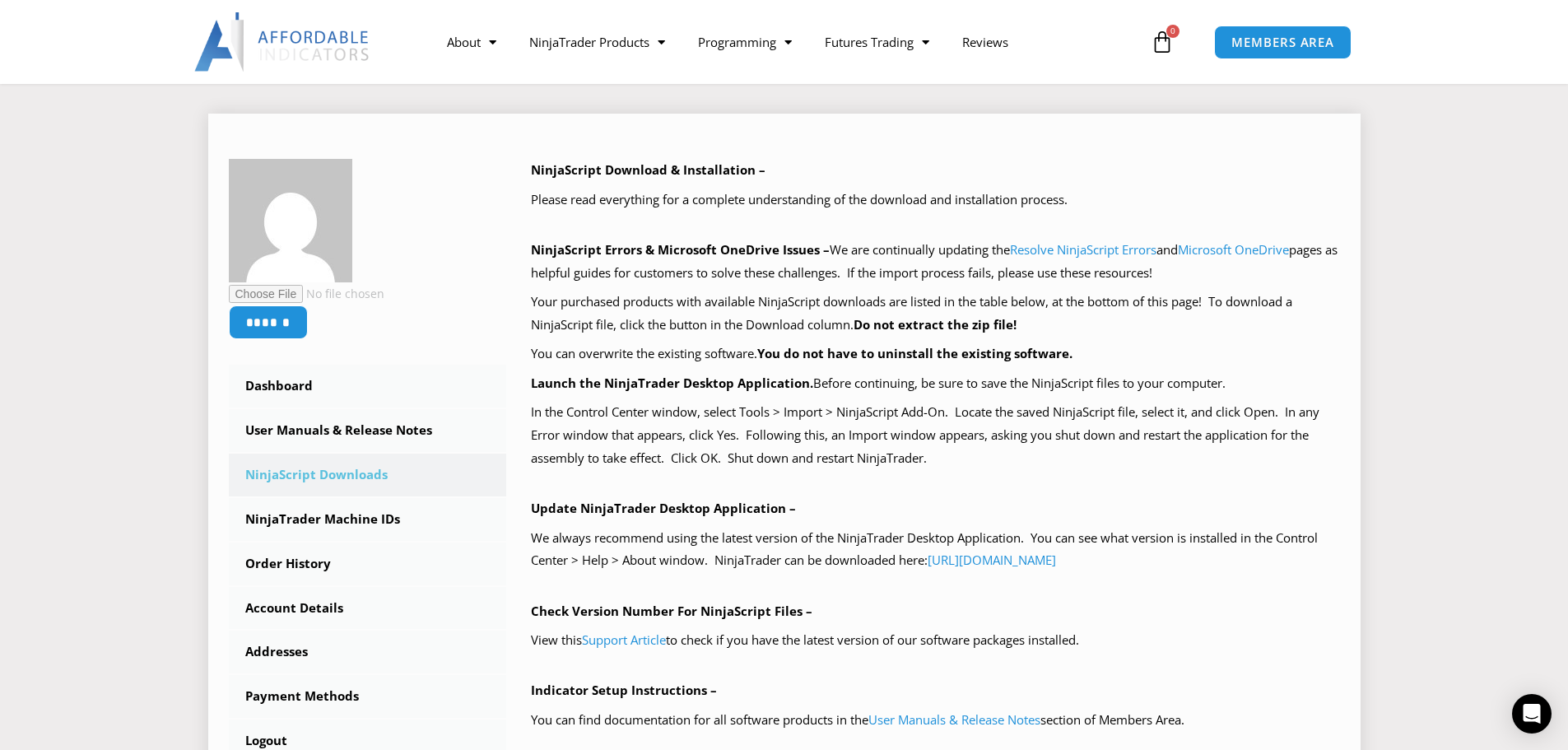
scroll to position [165, 0]
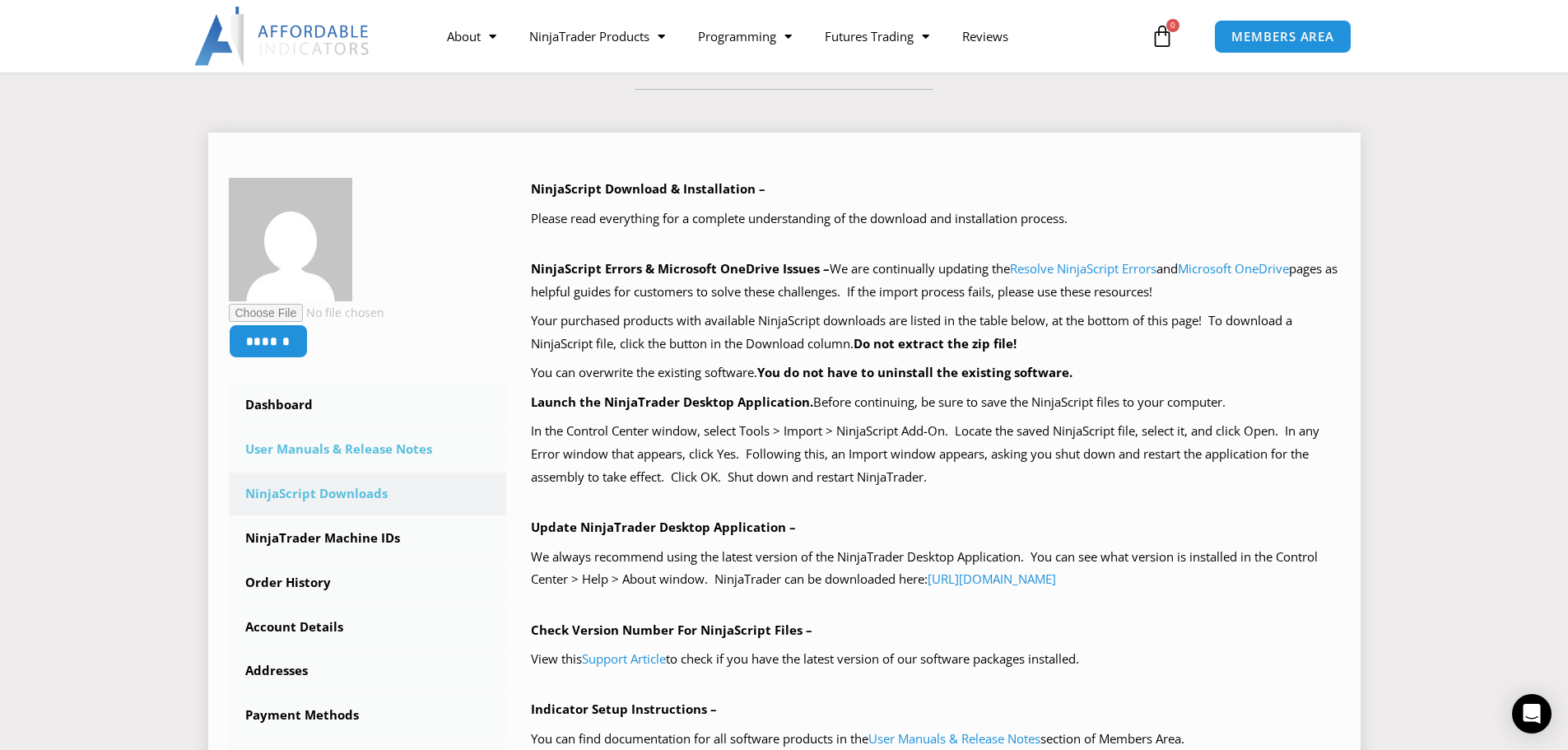
click at [316, 444] on link "User Manuals & Release Notes" at bounding box center [368, 449] width 278 height 42
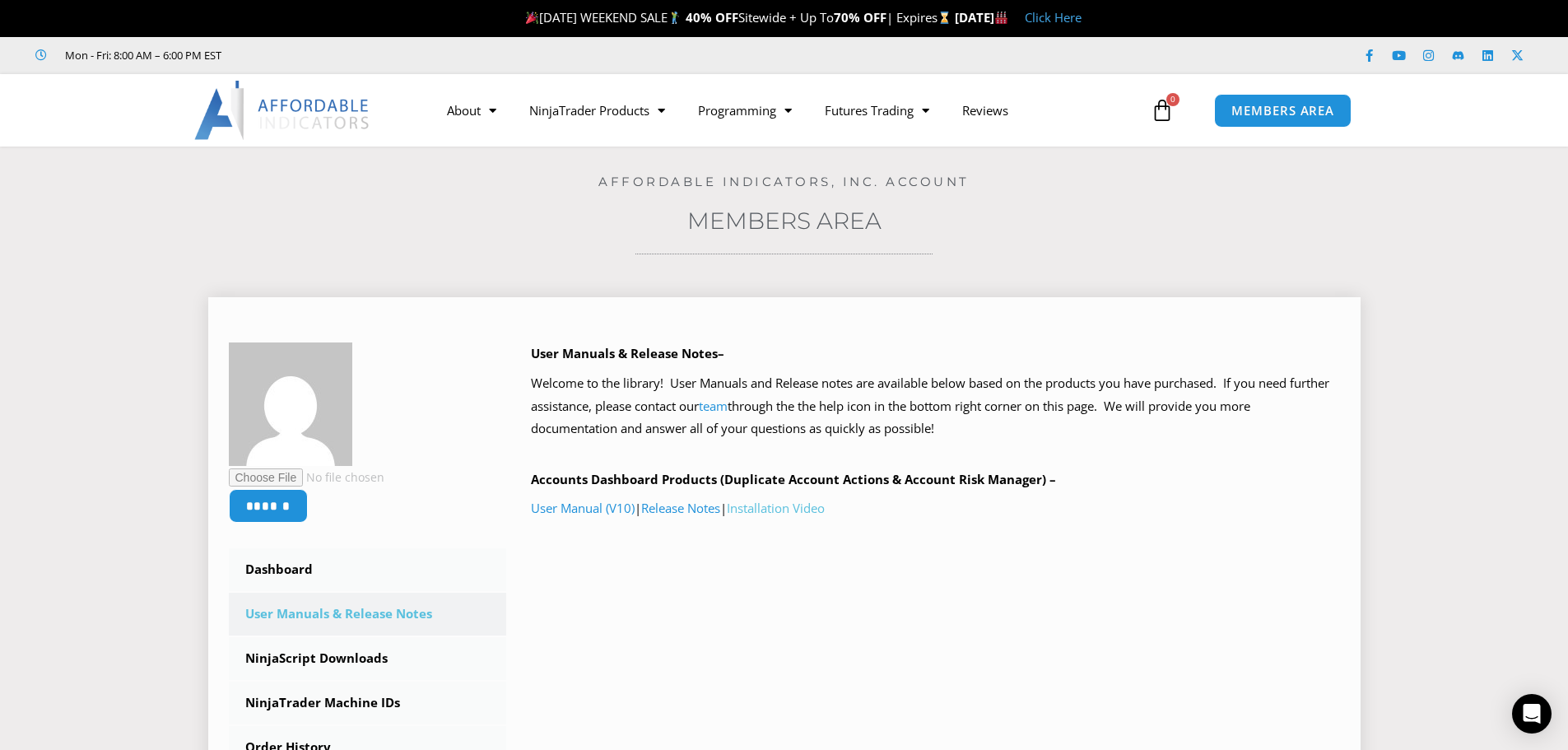
click at [769, 512] on link "Installation Video" at bounding box center [776, 507] width 98 height 17
